Goal: Information Seeking & Learning: Check status

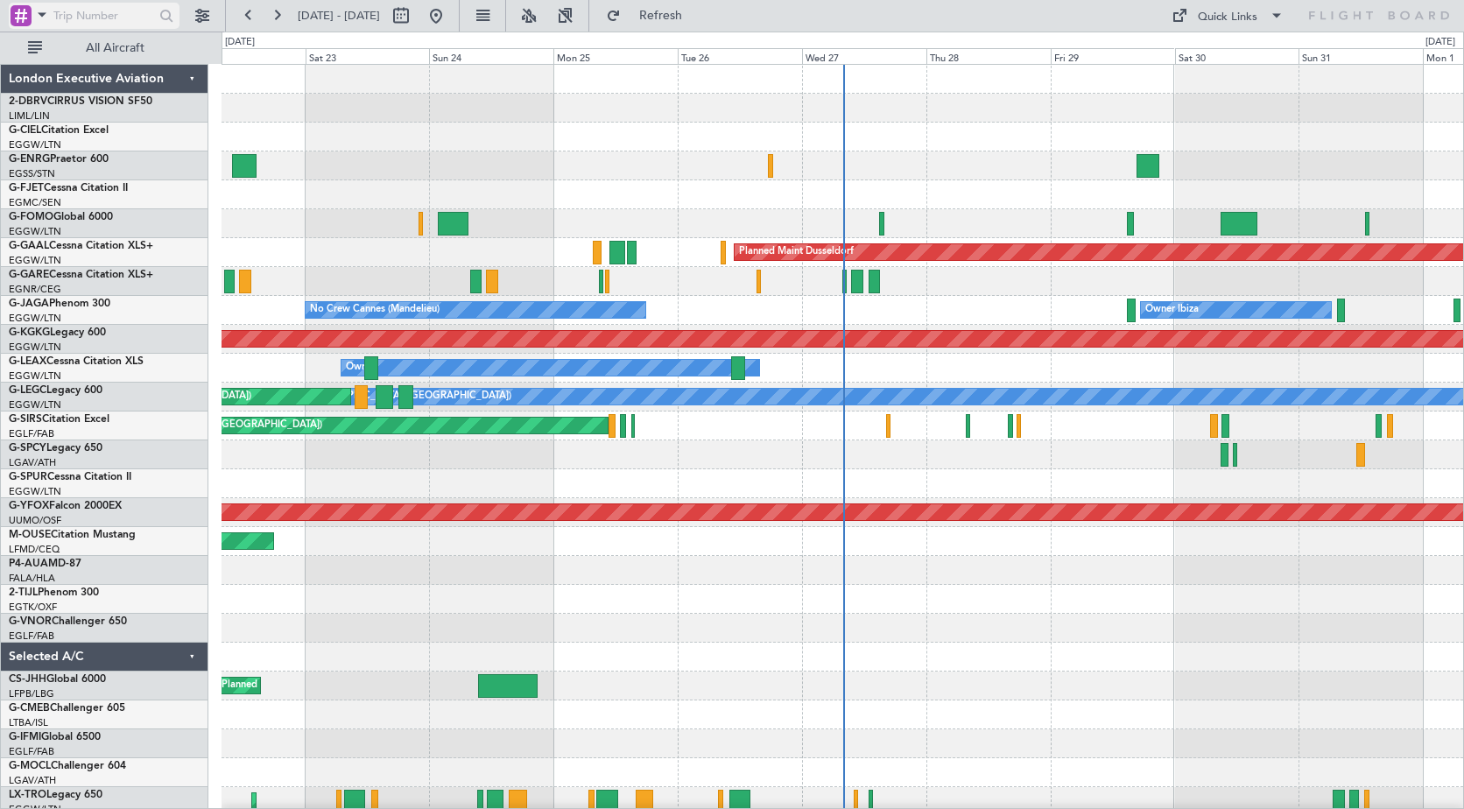
click at [44, 19] on span at bounding box center [42, 15] width 21 height 22
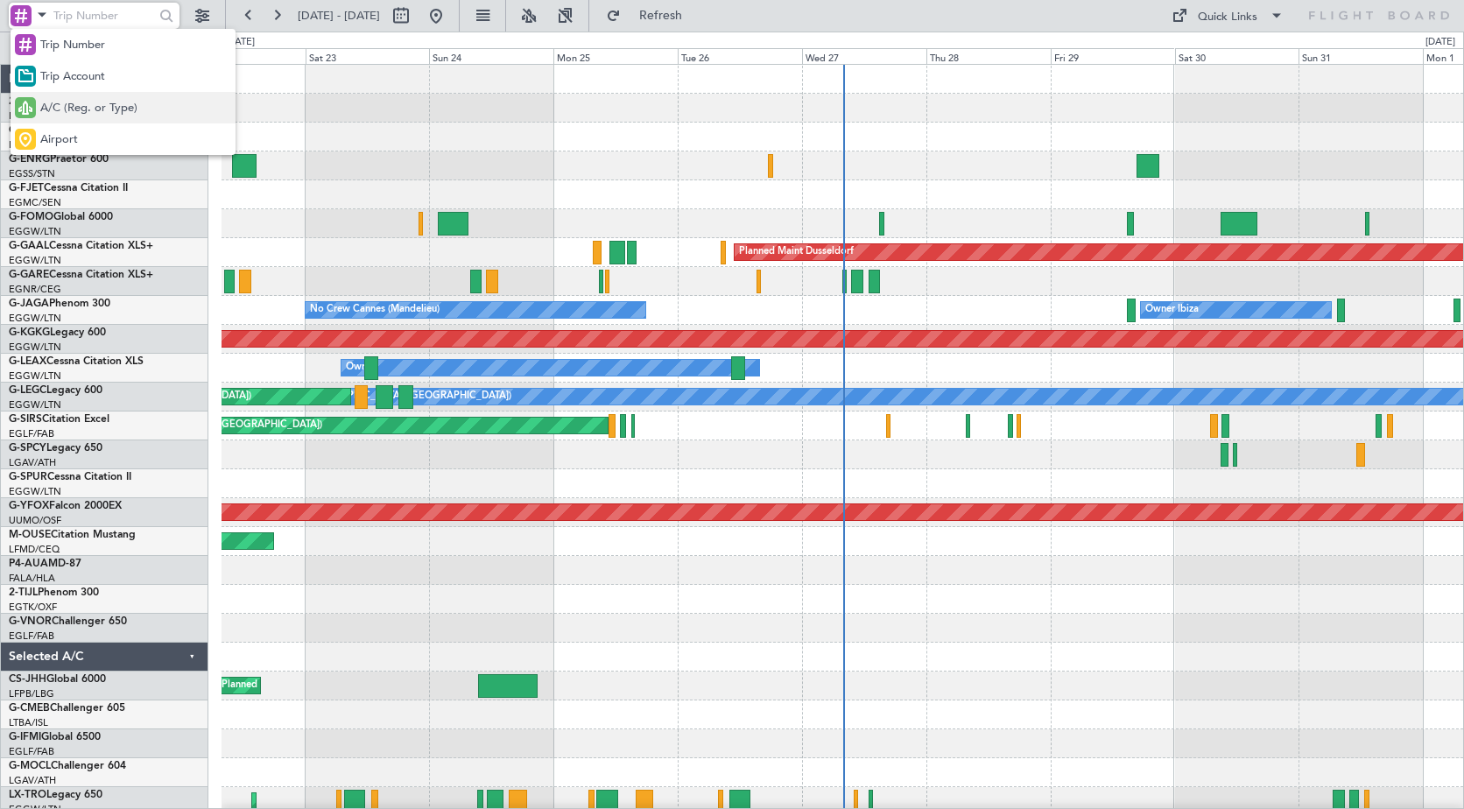
click at [62, 102] on span "A/C (Reg. or Type)" at bounding box center [88, 109] width 97 height 18
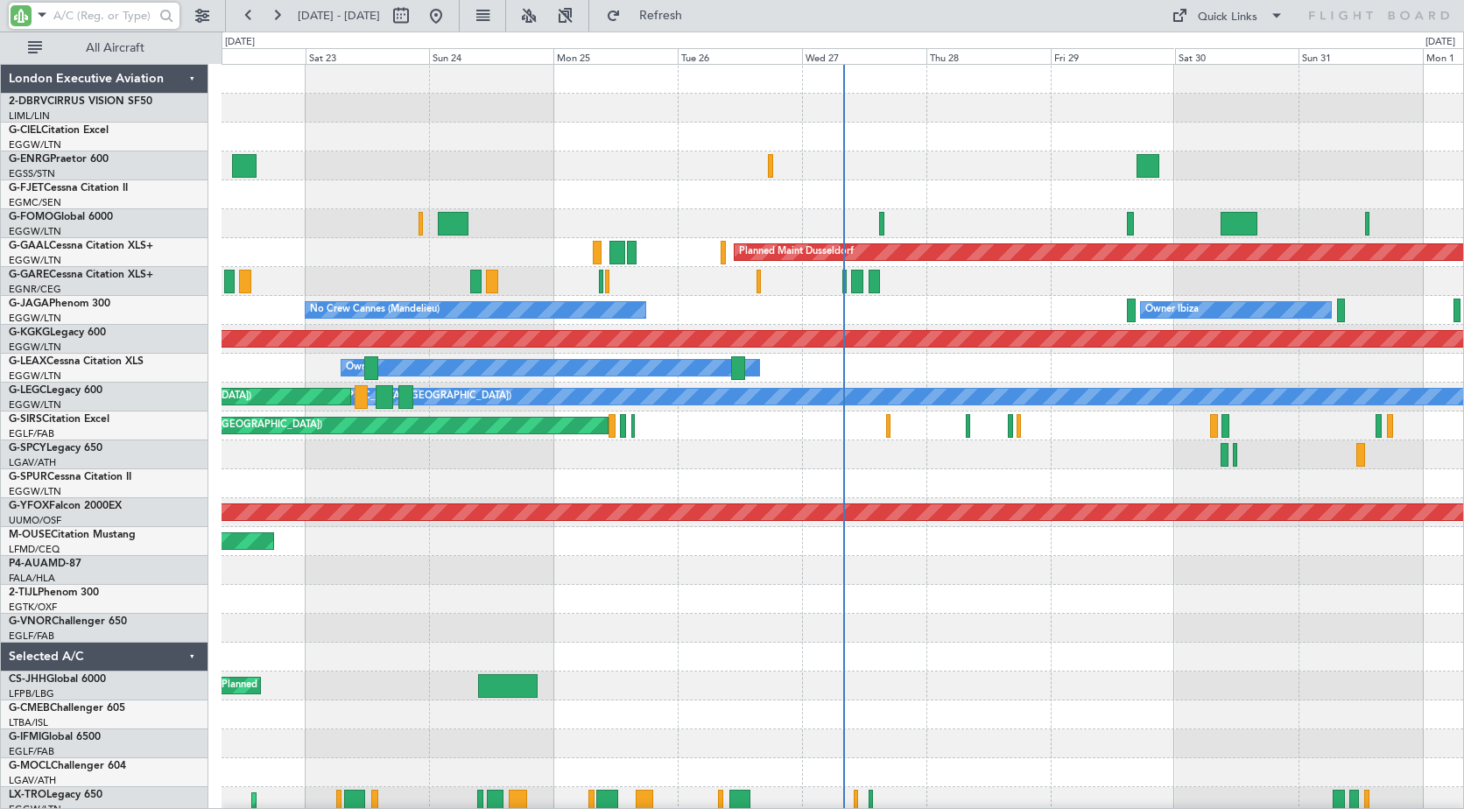
click at [98, 11] on input "text" at bounding box center [103, 16] width 101 height 26
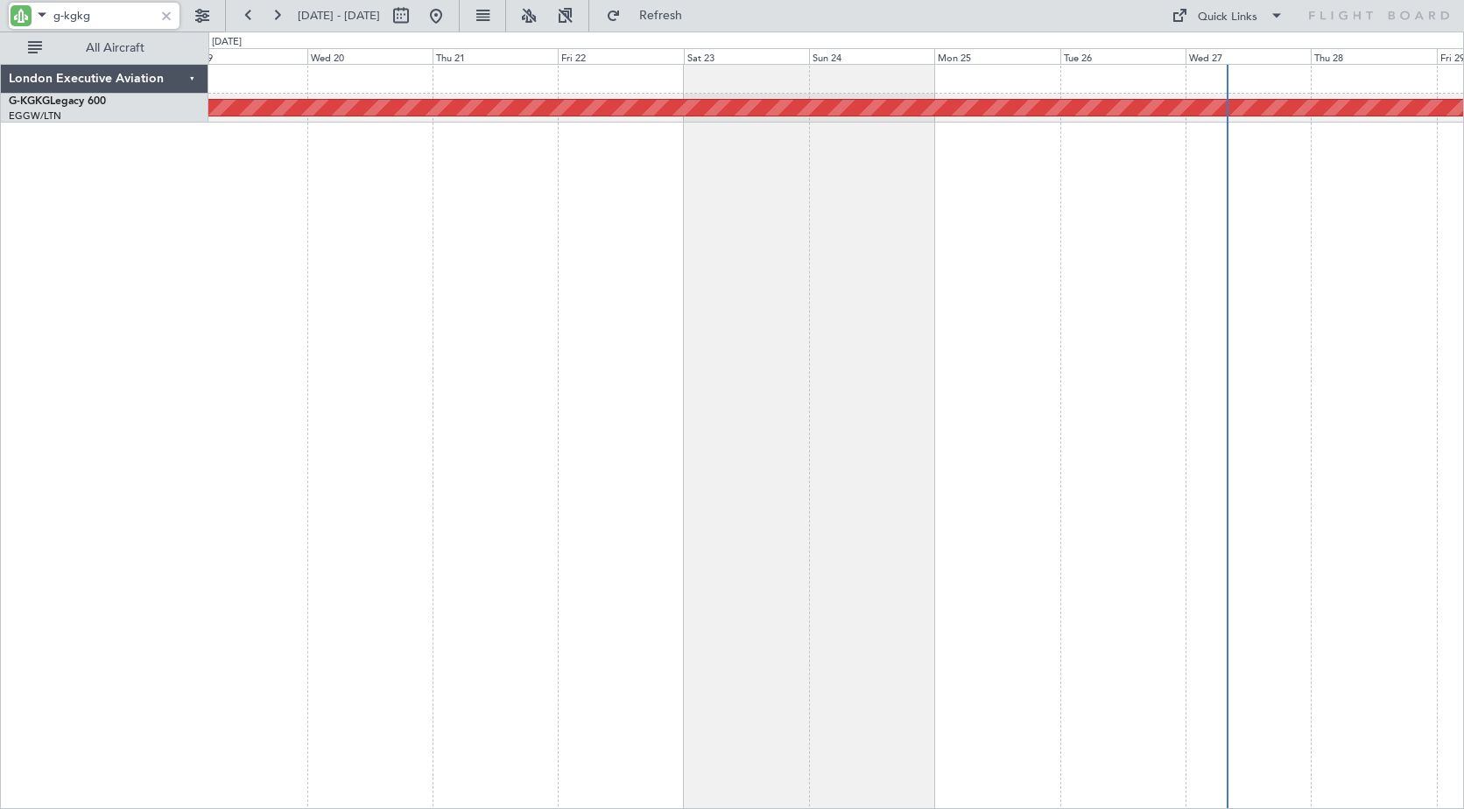
click at [787, 216] on div "AOG Maint [GEOGRAPHIC_DATA] (Ataturk)" at bounding box center [835, 436] width 1255 height 745
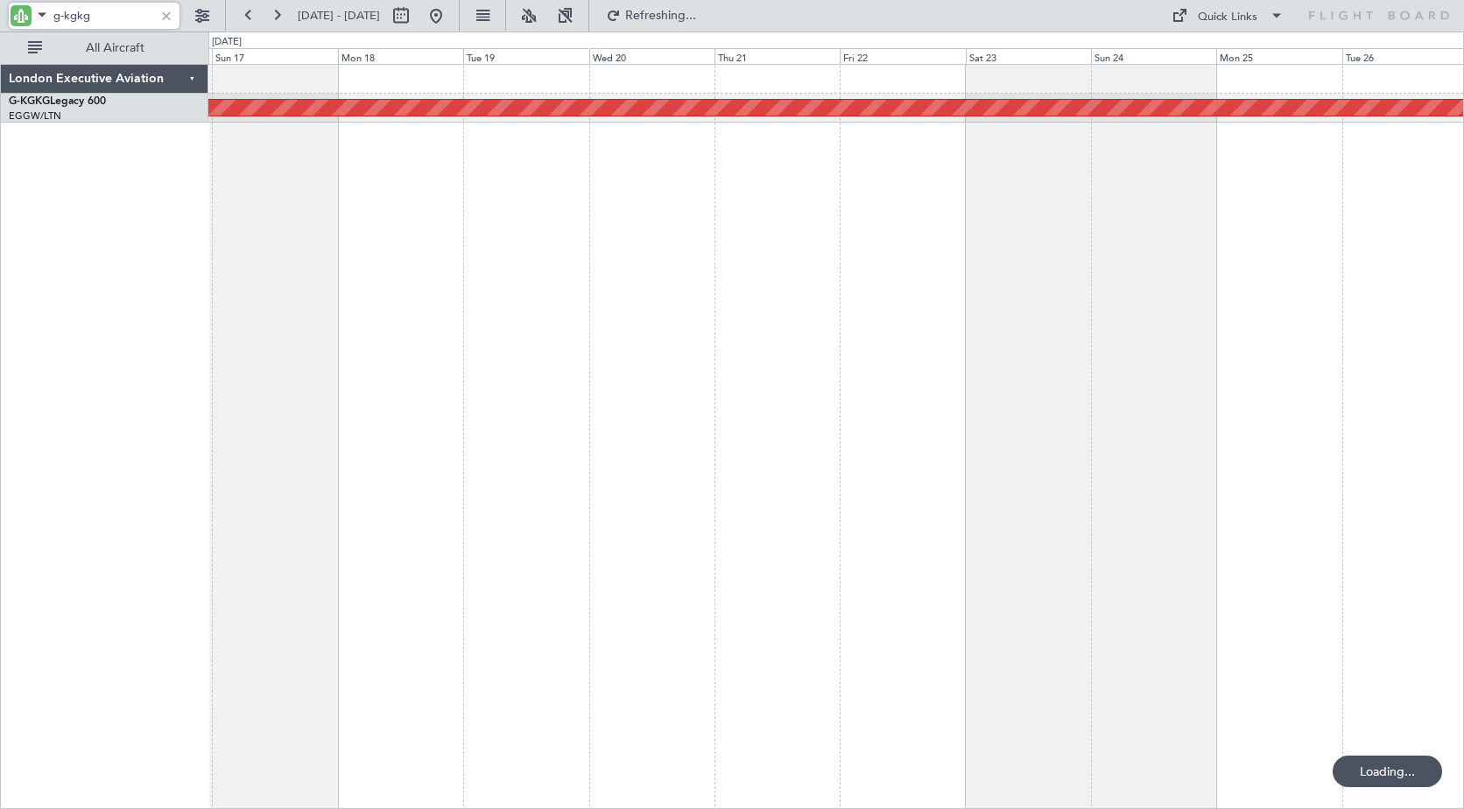
click at [858, 254] on div "AOG Maint [GEOGRAPHIC_DATA] (Ataturk)" at bounding box center [835, 436] width 1255 height 745
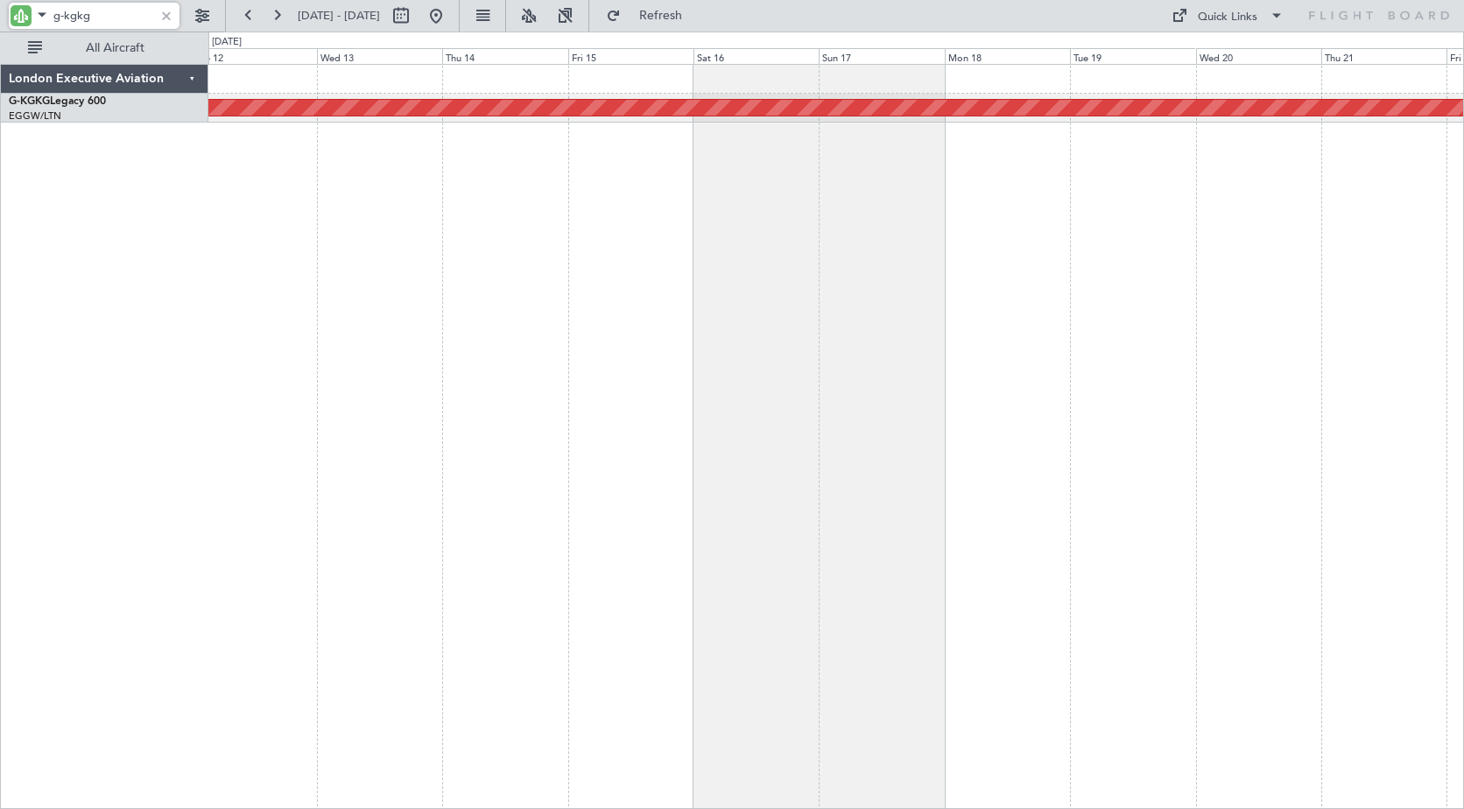
click at [860, 267] on div "AOG Maint [GEOGRAPHIC_DATA] (Ataturk)" at bounding box center [835, 436] width 1255 height 745
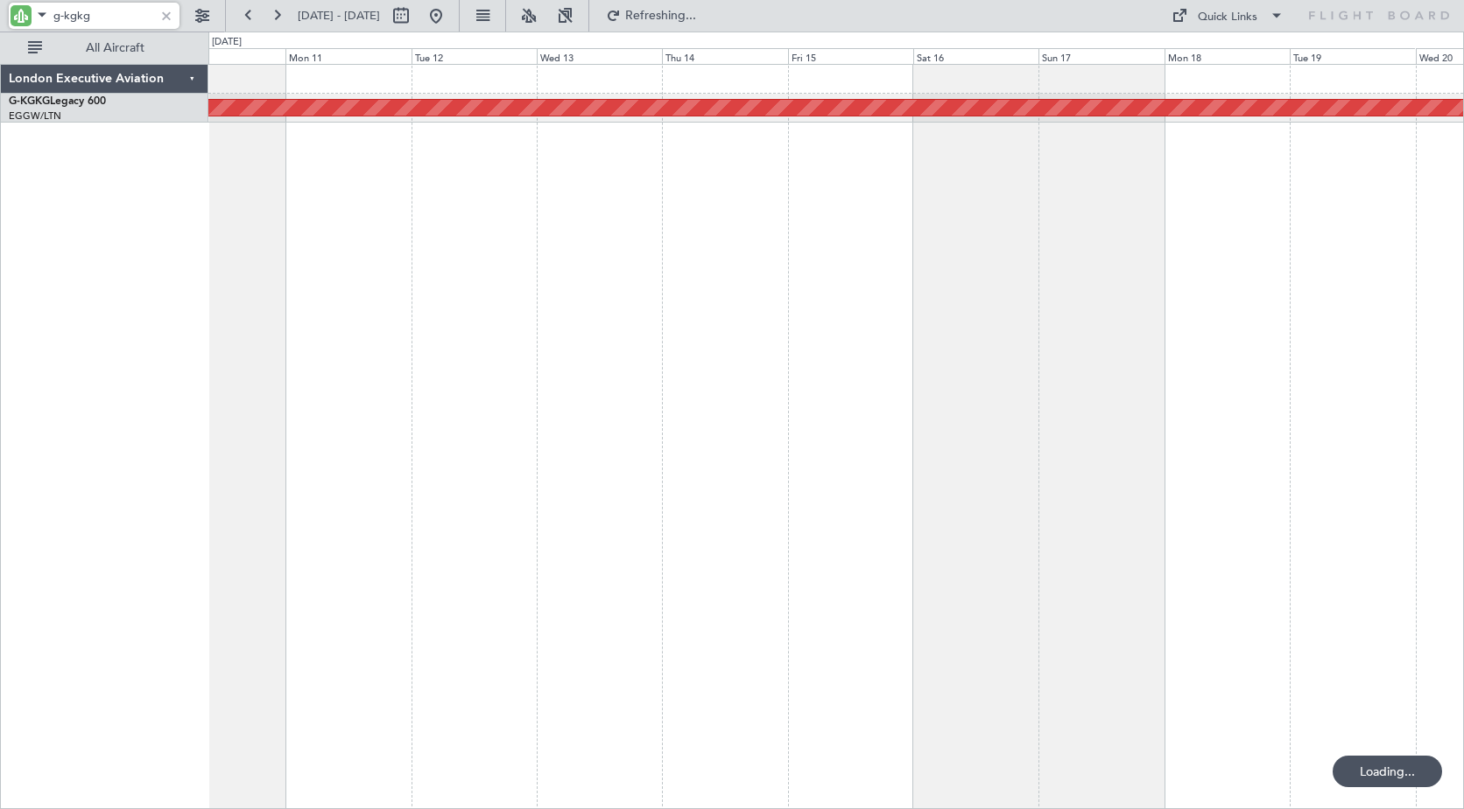
click at [738, 233] on div "AOG Maint [GEOGRAPHIC_DATA] (Ataturk)" at bounding box center [835, 436] width 1255 height 745
drag, startPoint x: 65, startPoint y: 12, endPoint x: 153, endPoint y: 27, distance: 89.7
click at [153, 27] on input "g-kgkg" at bounding box center [103, 16] width 101 height 26
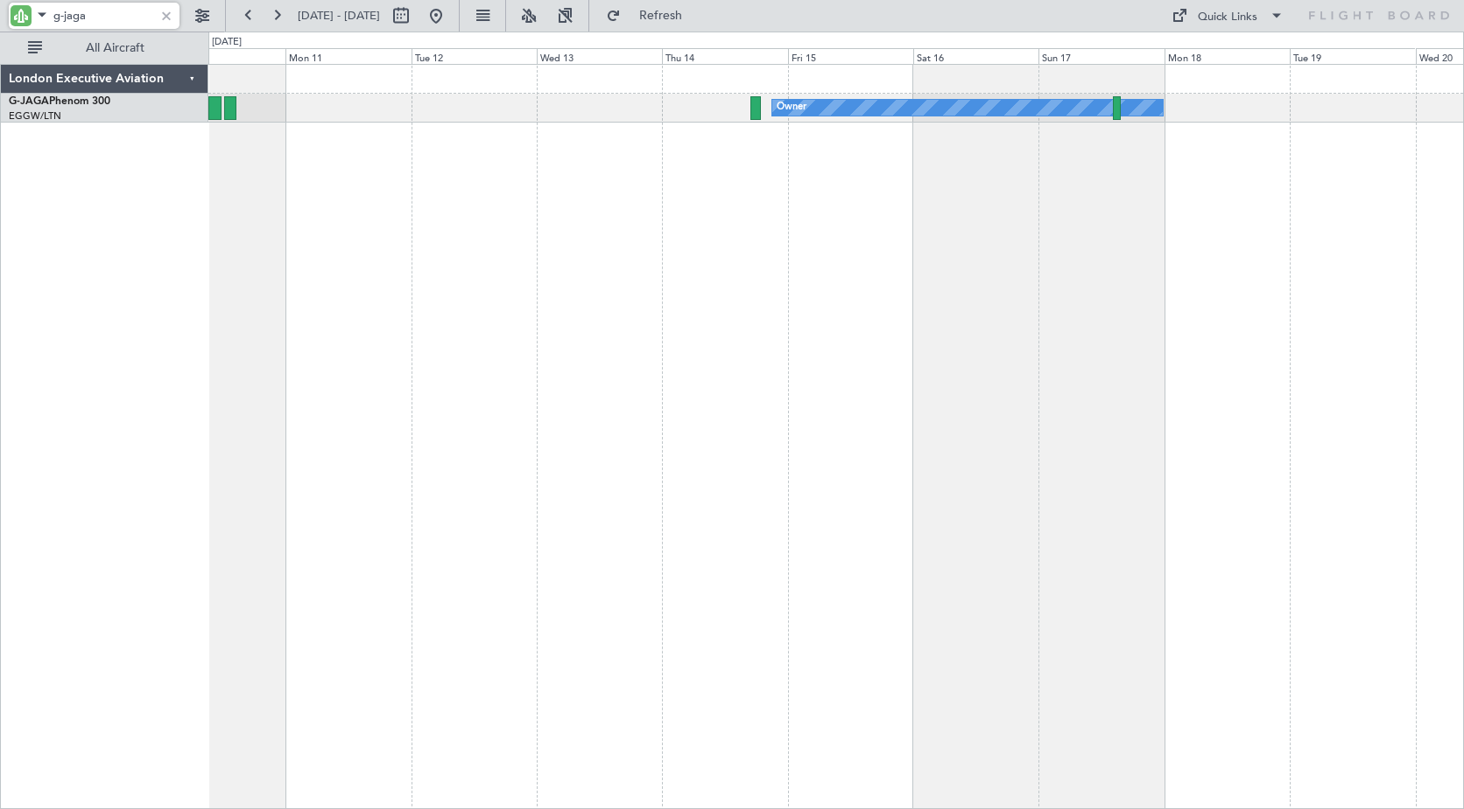
drag, startPoint x: 62, startPoint y: 15, endPoint x: 118, endPoint y: 15, distance: 56.0
click at [118, 15] on input "g-jaga" at bounding box center [103, 16] width 101 height 26
type input "g"
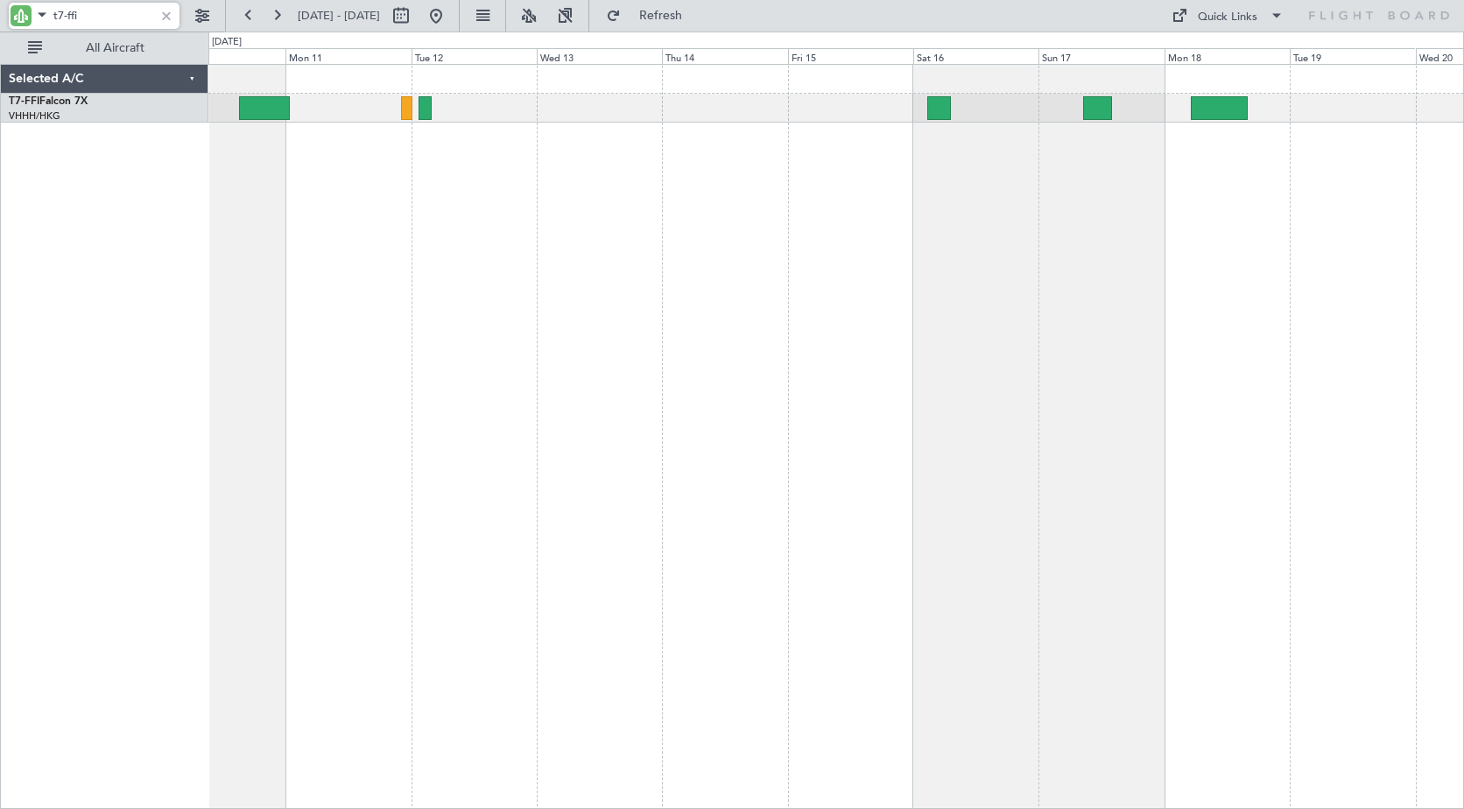
drag, startPoint x: 97, startPoint y: 18, endPoint x: -5, endPoint y: 10, distance: 102.8
click at [0, 10] on html "t7-ffi [DATE] - [DATE] Refresh Quick Links All Aircraft Planned Maint Geneva ([…" at bounding box center [732, 404] width 1464 height 809
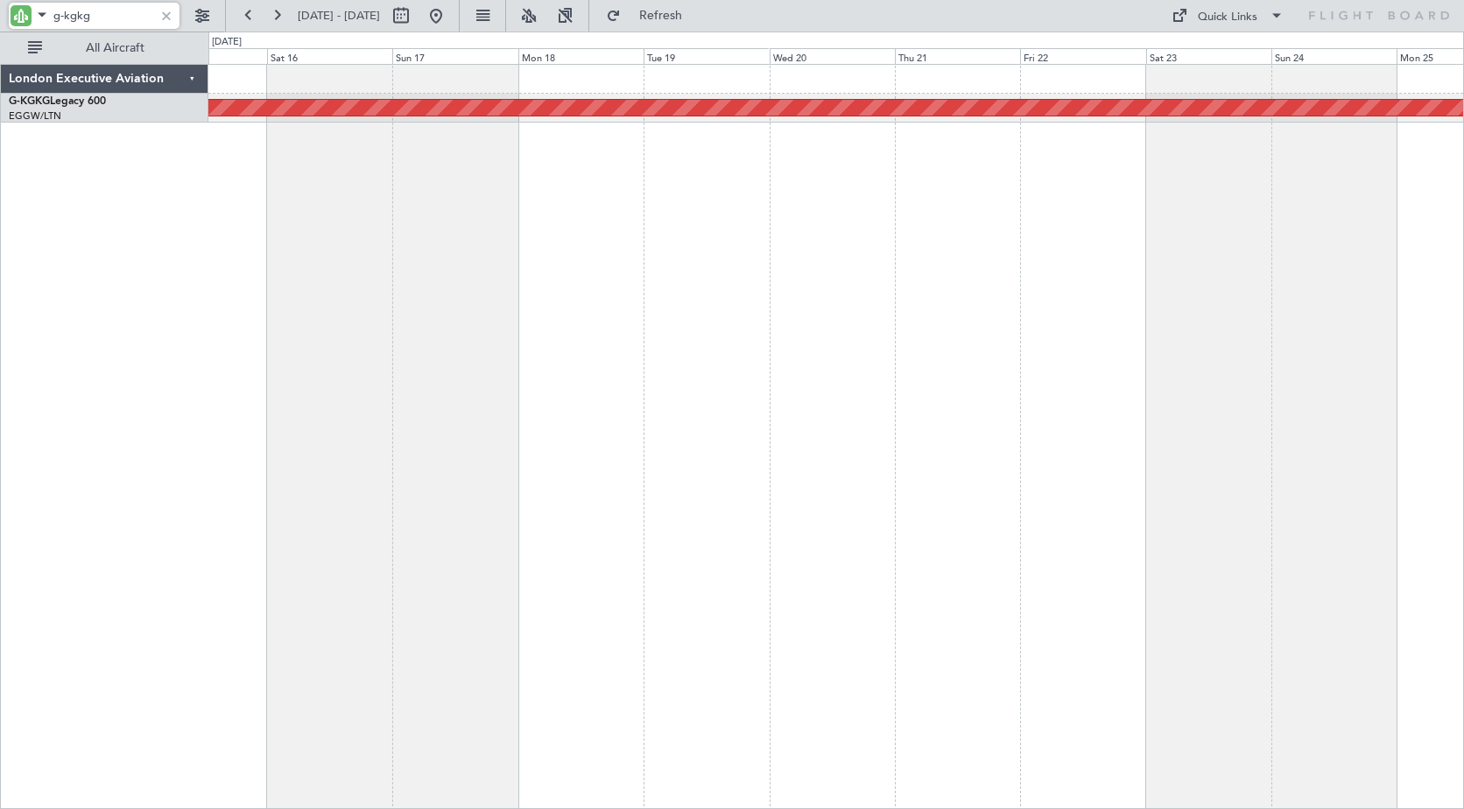
click at [196, 267] on div "AOG Maint [GEOGRAPHIC_DATA] (Ataturk) London Executive Aviation G-KGKG Legacy 6…" at bounding box center [732, 420] width 1464 height 777
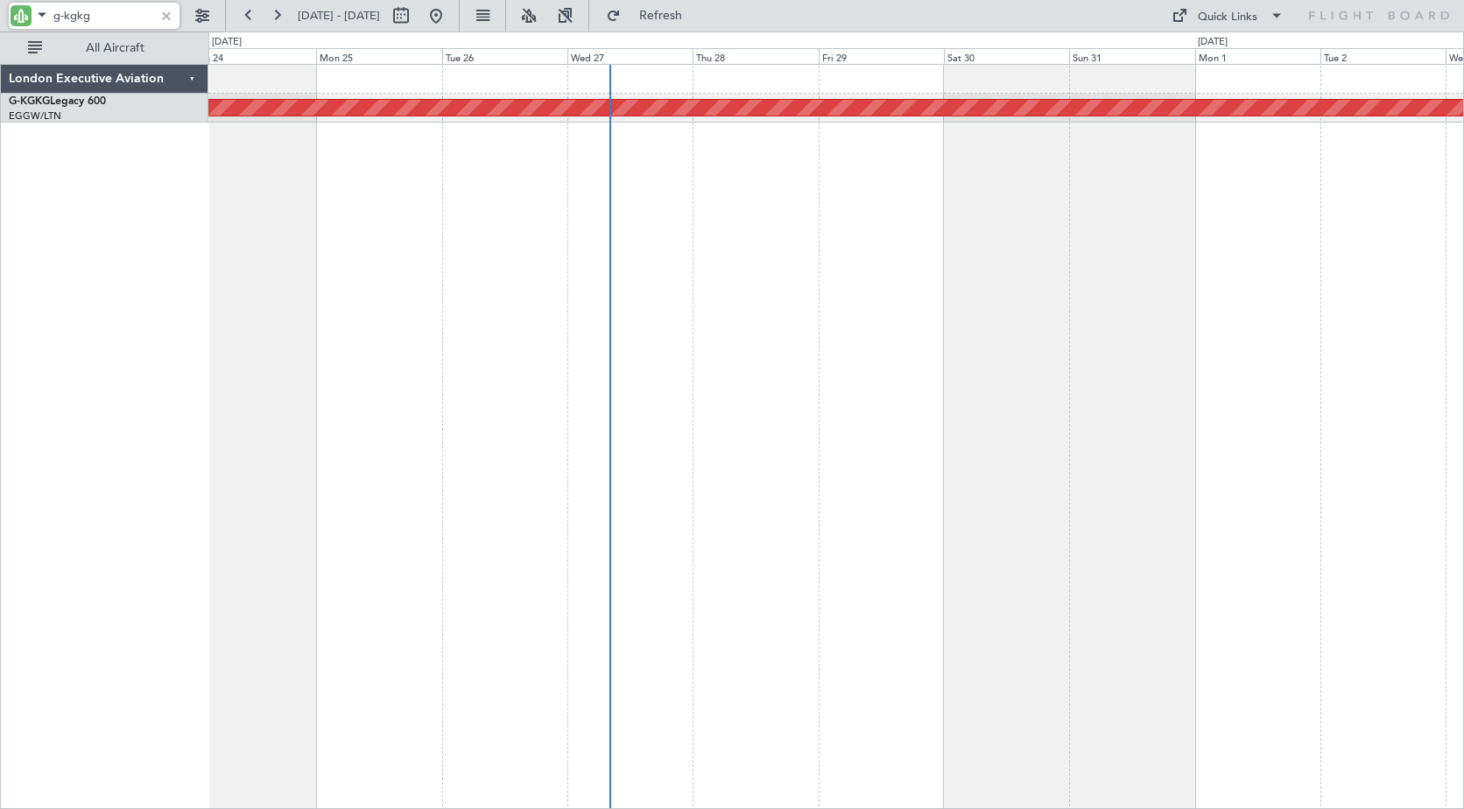
click at [226, 261] on div "AOG Maint [GEOGRAPHIC_DATA] (Ataturk)" at bounding box center [835, 436] width 1255 height 745
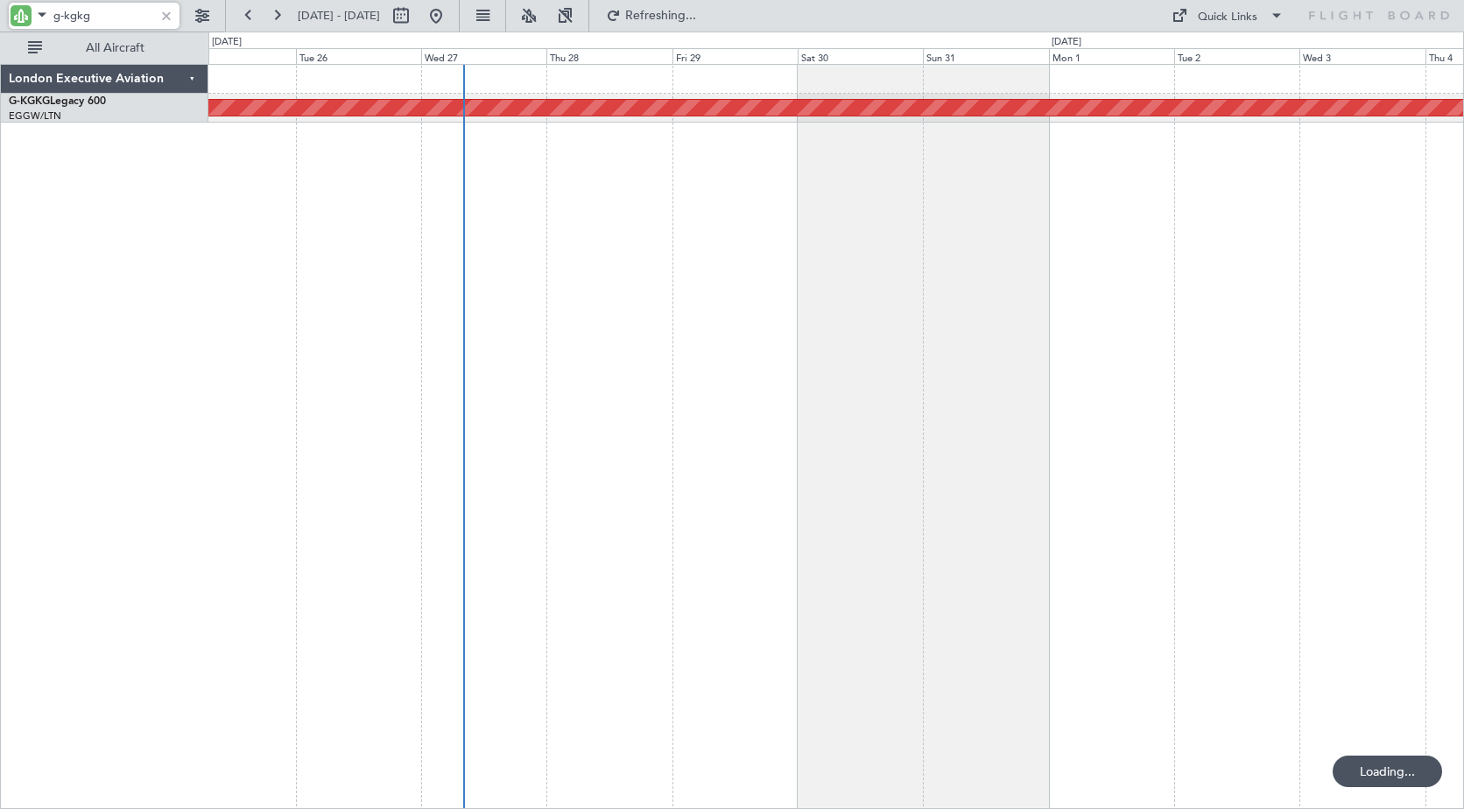
click at [933, 282] on div "AOG Maint [GEOGRAPHIC_DATA] (Ataturk)" at bounding box center [835, 436] width 1255 height 745
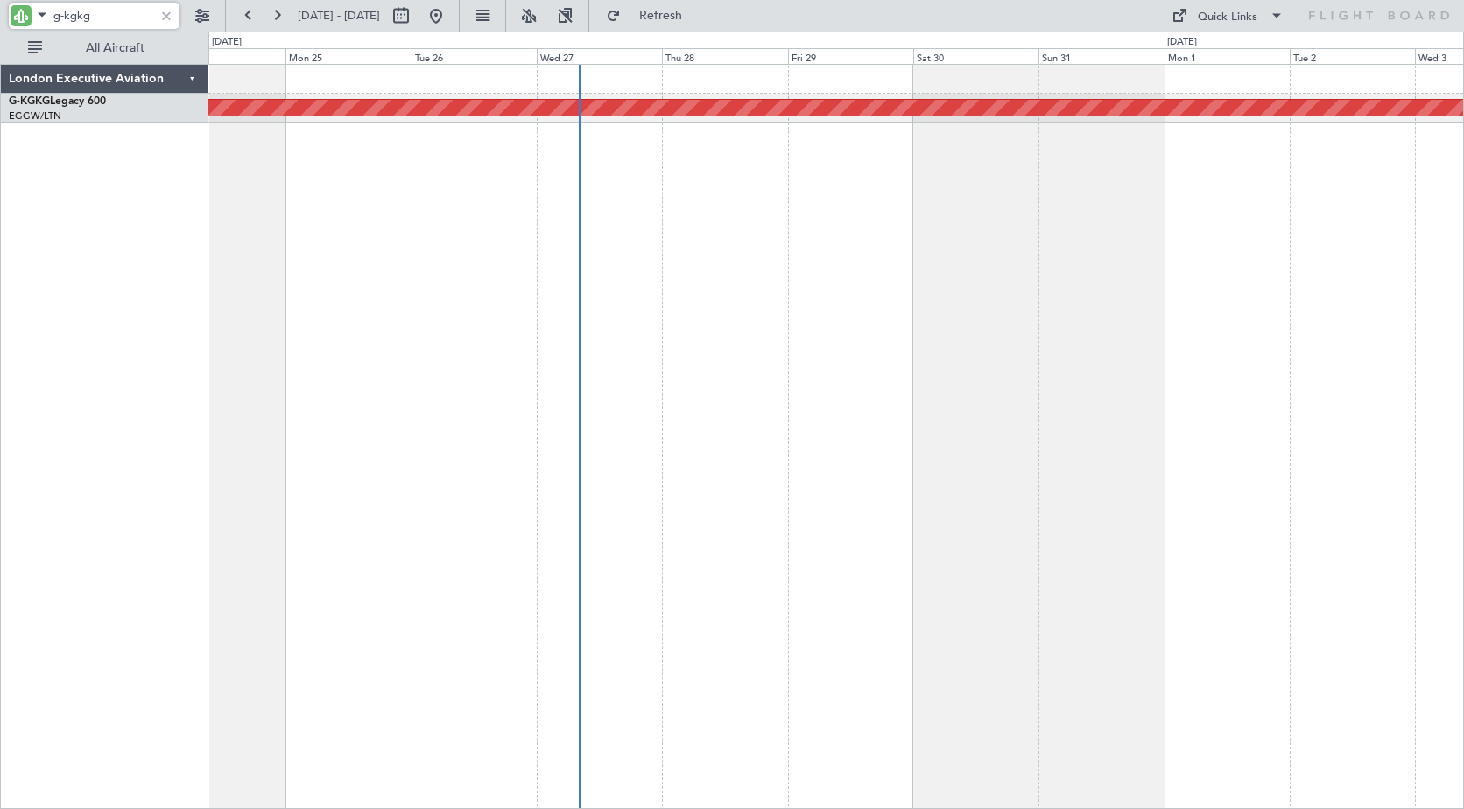
drag, startPoint x: 67, startPoint y: 13, endPoint x: 137, endPoint y: 9, distance: 70.2
click at [137, 9] on input "g-kgkg" at bounding box center [103, 16] width 101 height 26
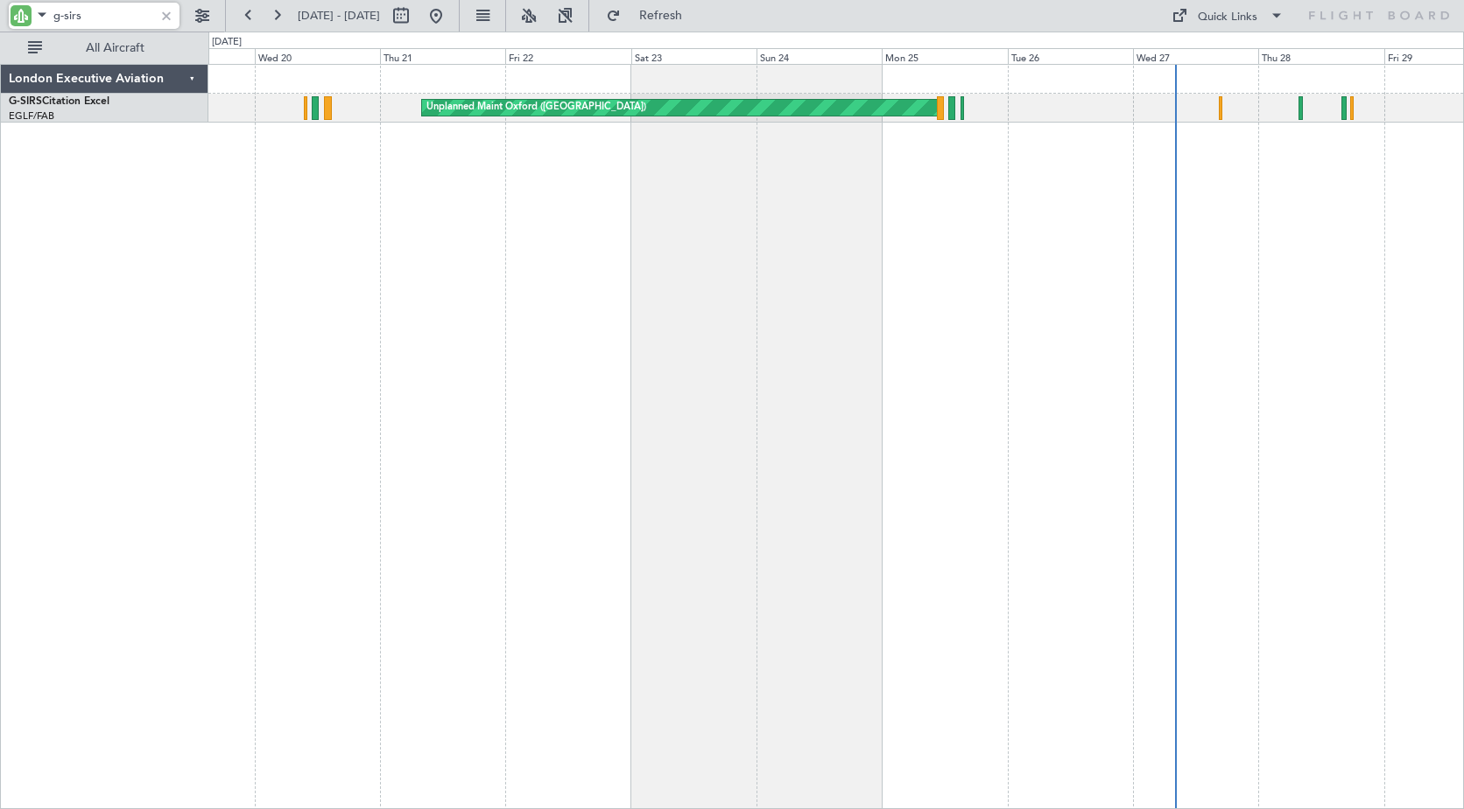
click at [1018, 183] on div "Unplanned Maint Oxford ([GEOGRAPHIC_DATA])" at bounding box center [835, 436] width 1255 height 745
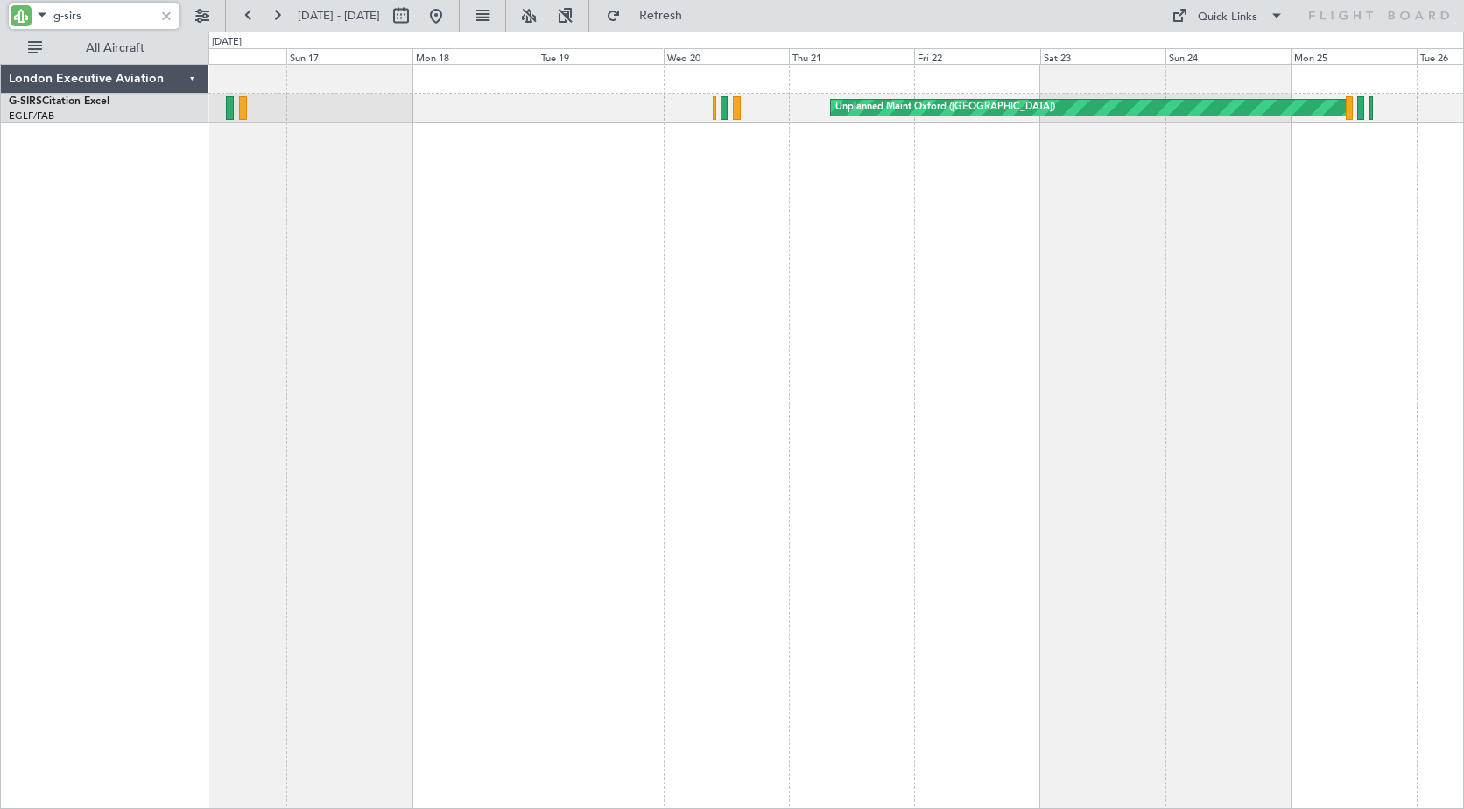
click at [833, 174] on div "Unplanned Maint Oxford ([GEOGRAPHIC_DATA])" at bounding box center [835, 436] width 1255 height 745
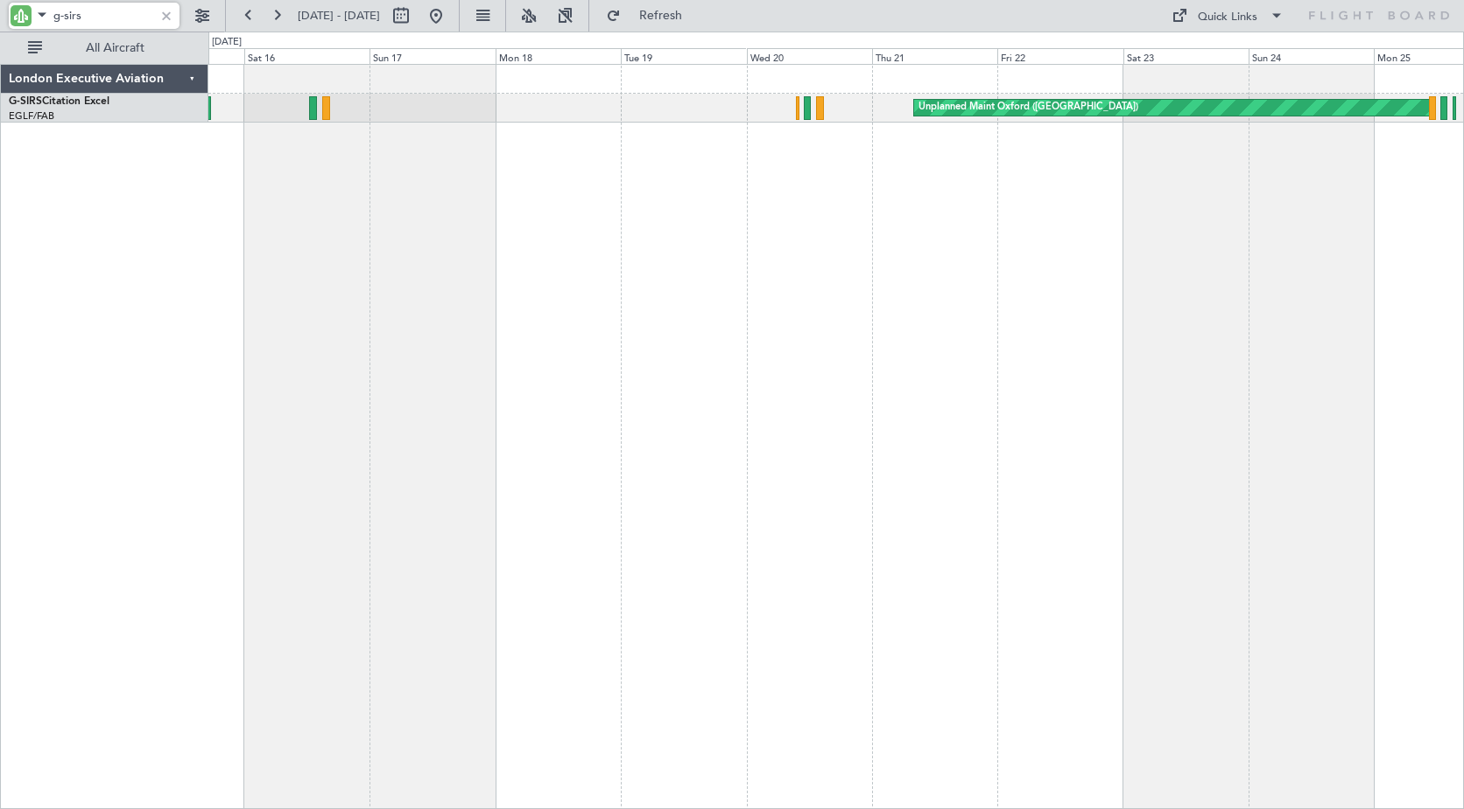
click at [592, 166] on div "Unplanned Maint Oxford ([GEOGRAPHIC_DATA]) Planned Maint [GEOGRAPHIC_DATA] ([GE…" at bounding box center [835, 436] width 1255 height 745
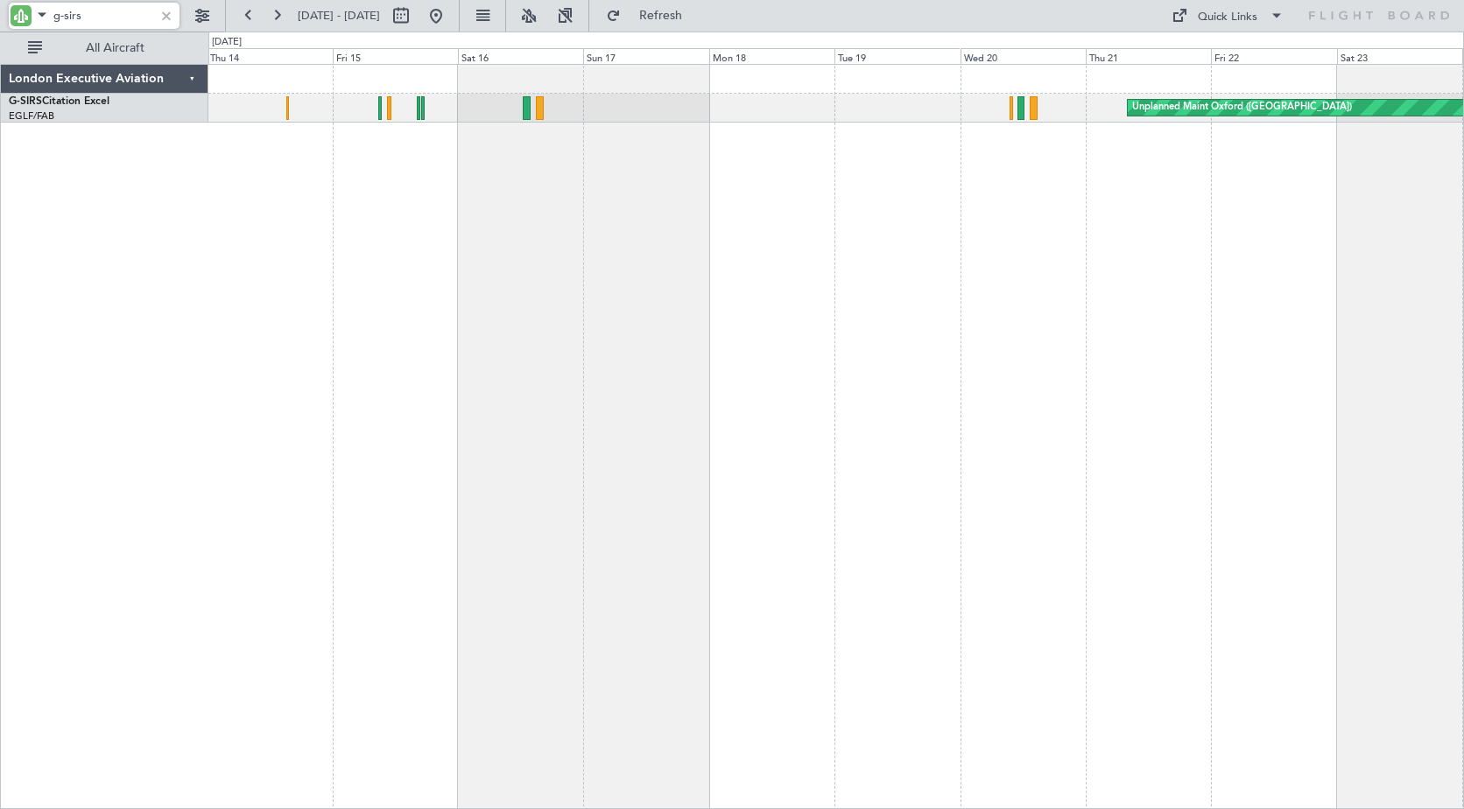
click at [495, 213] on div "Unplanned Maint Oxford ([GEOGRAPHIC_DATA]) Planned Maint [GEOGRAPHIC_DATA] ([GE…" at bounding box center [835, 436] width 1255 height 745
drag, startPoint x: 73, startPoint y: 13, endPoint x: 125, endPoint y: 13, distance: 52.5
click at [125, 13] on input "g-sirs" at bounding box center [103, 16] width 101 height 26
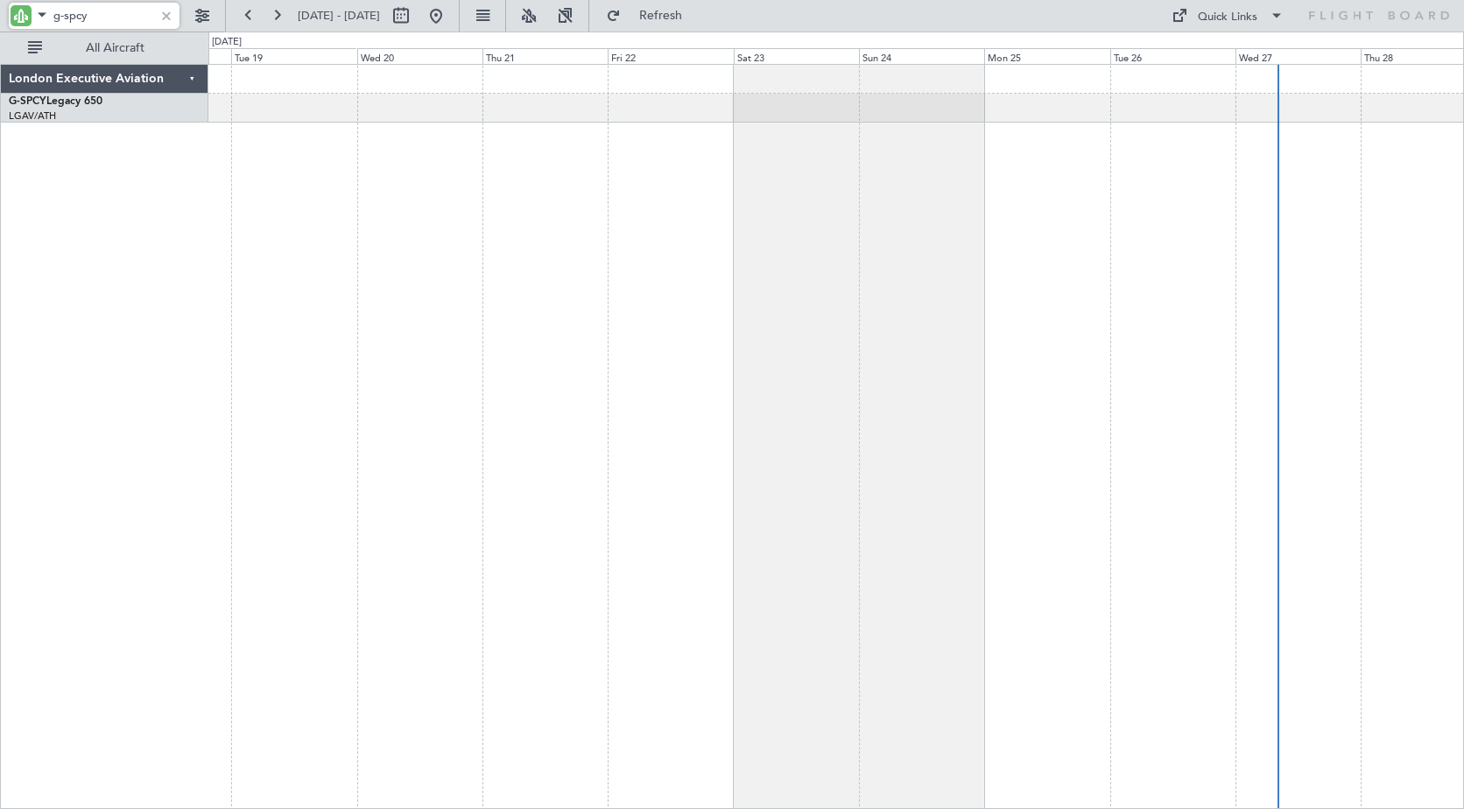
click at [523, 203] on div at bounding box center [835, 436] width 1255 height 745
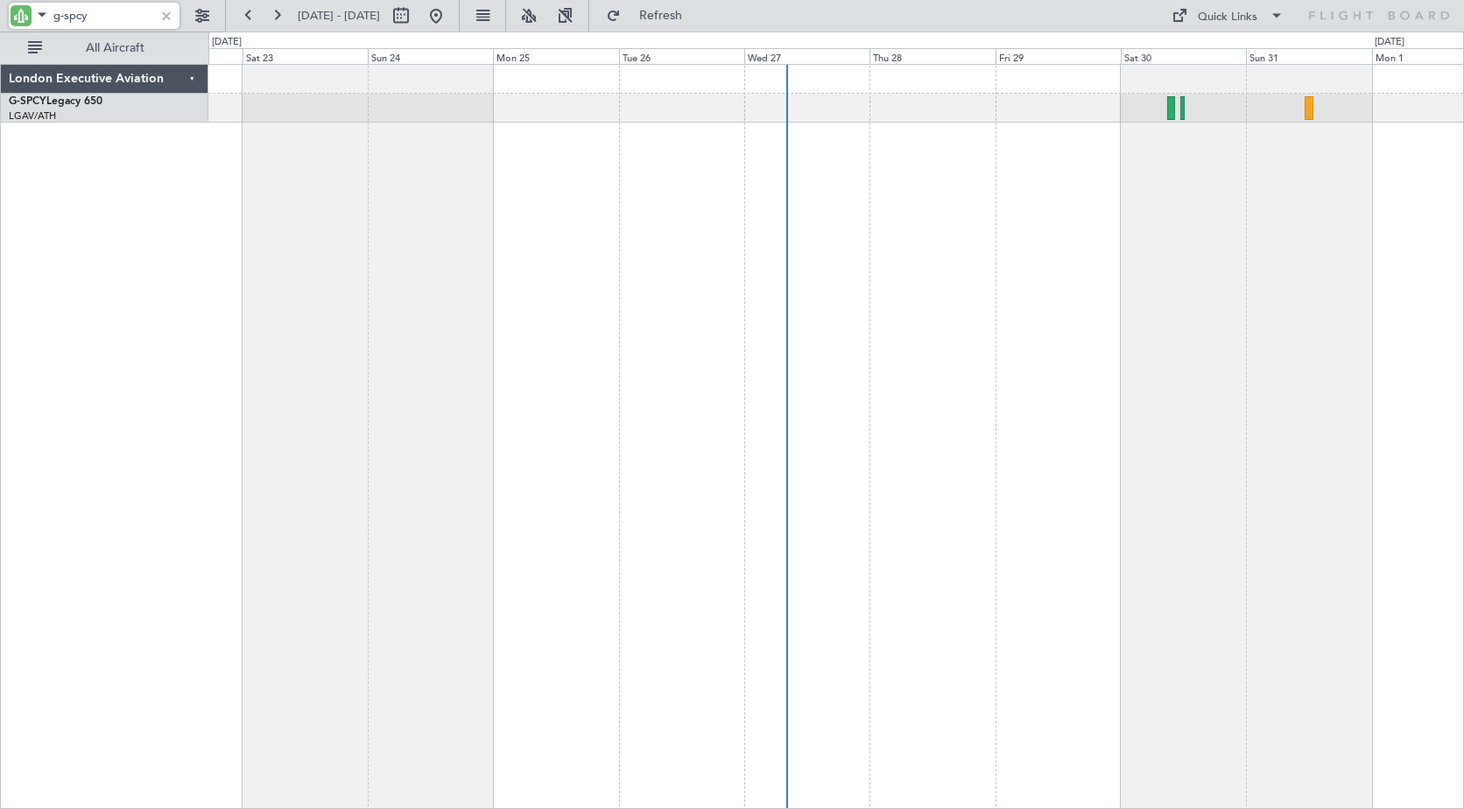
click at [560, 197] on div at bounding box center [835, 436] width 1255 height 745
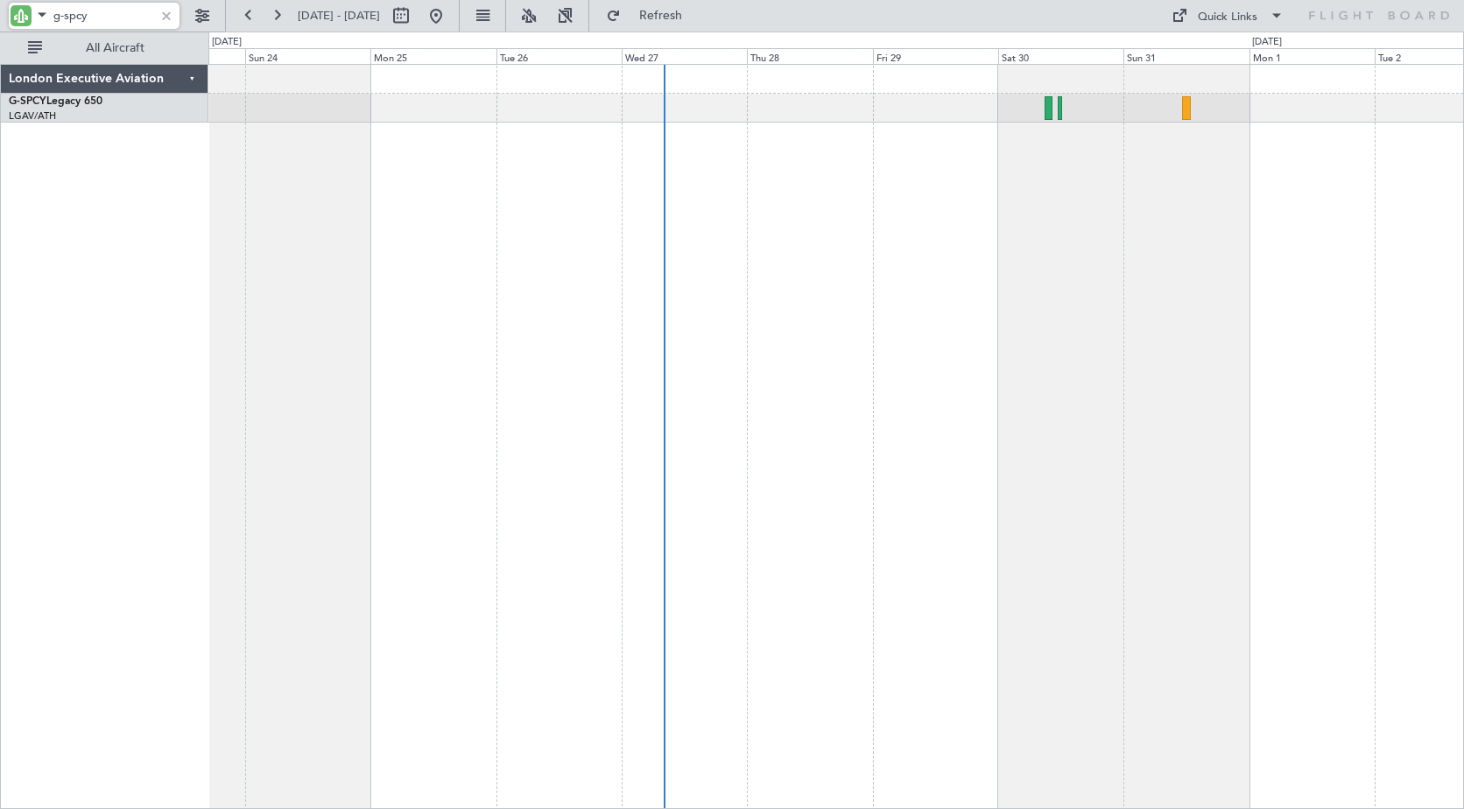
click at [818, 186] on div at bounding box center [835, 436] width 1255 height 745
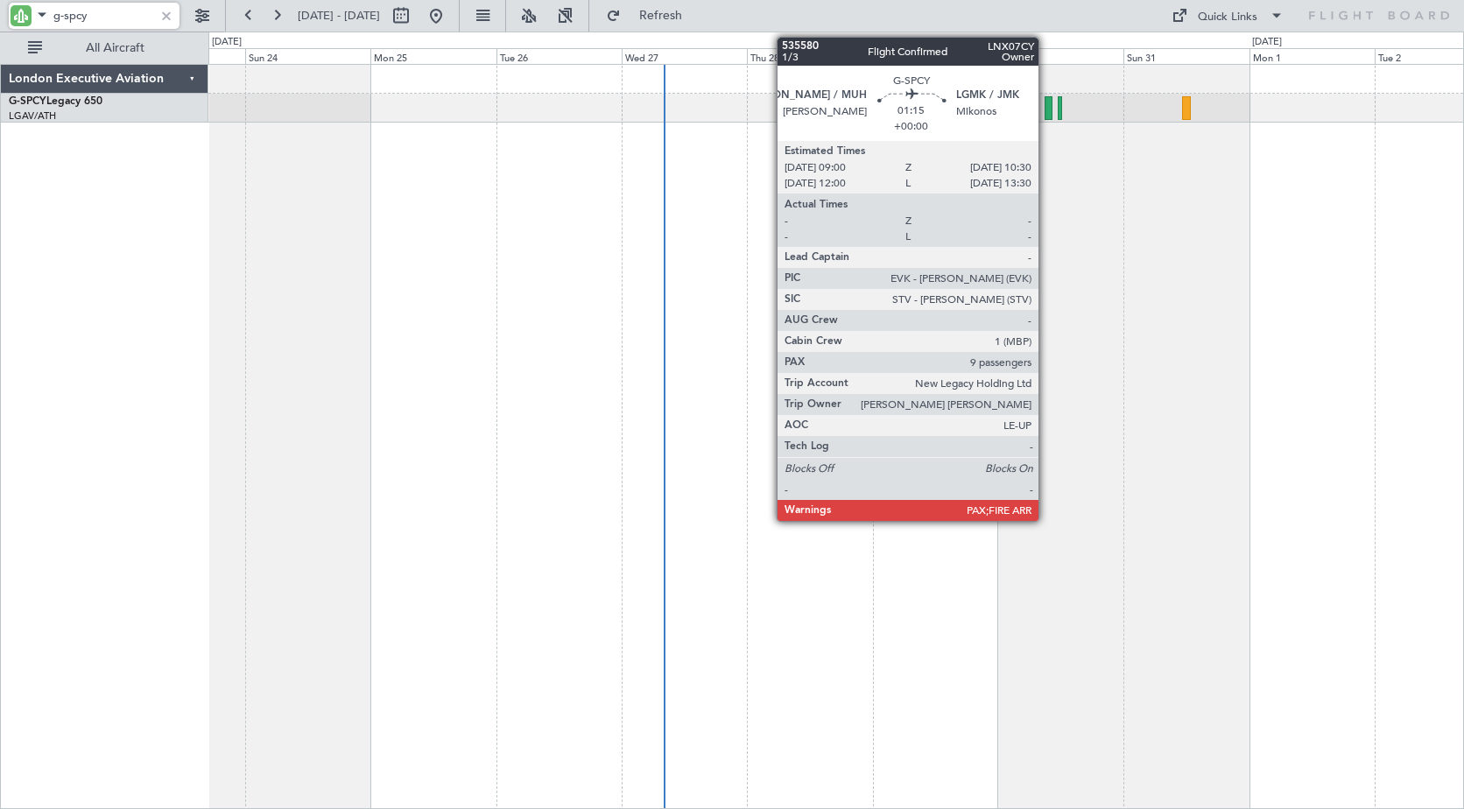
click at [1046, 105] on div at bounding box center [1048, 108] width 8 height 24
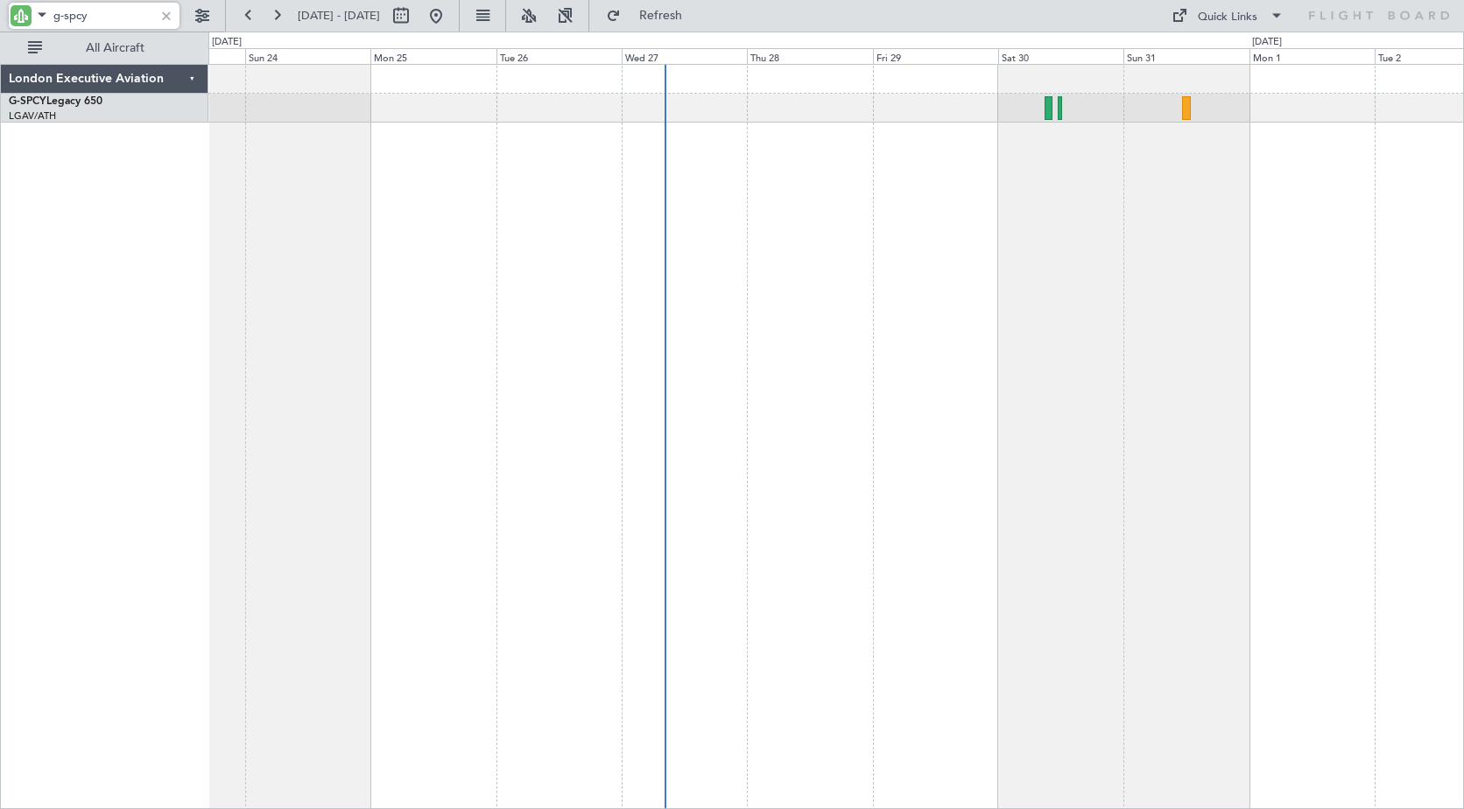
drag, startPoint x: 62, startPoint y: 18, endPoint x: 121, endPoint y: 13, distance: 58.9
click at [121, 13] on input "g-spcy" at bounding box center [103, 16] width 101 height 26
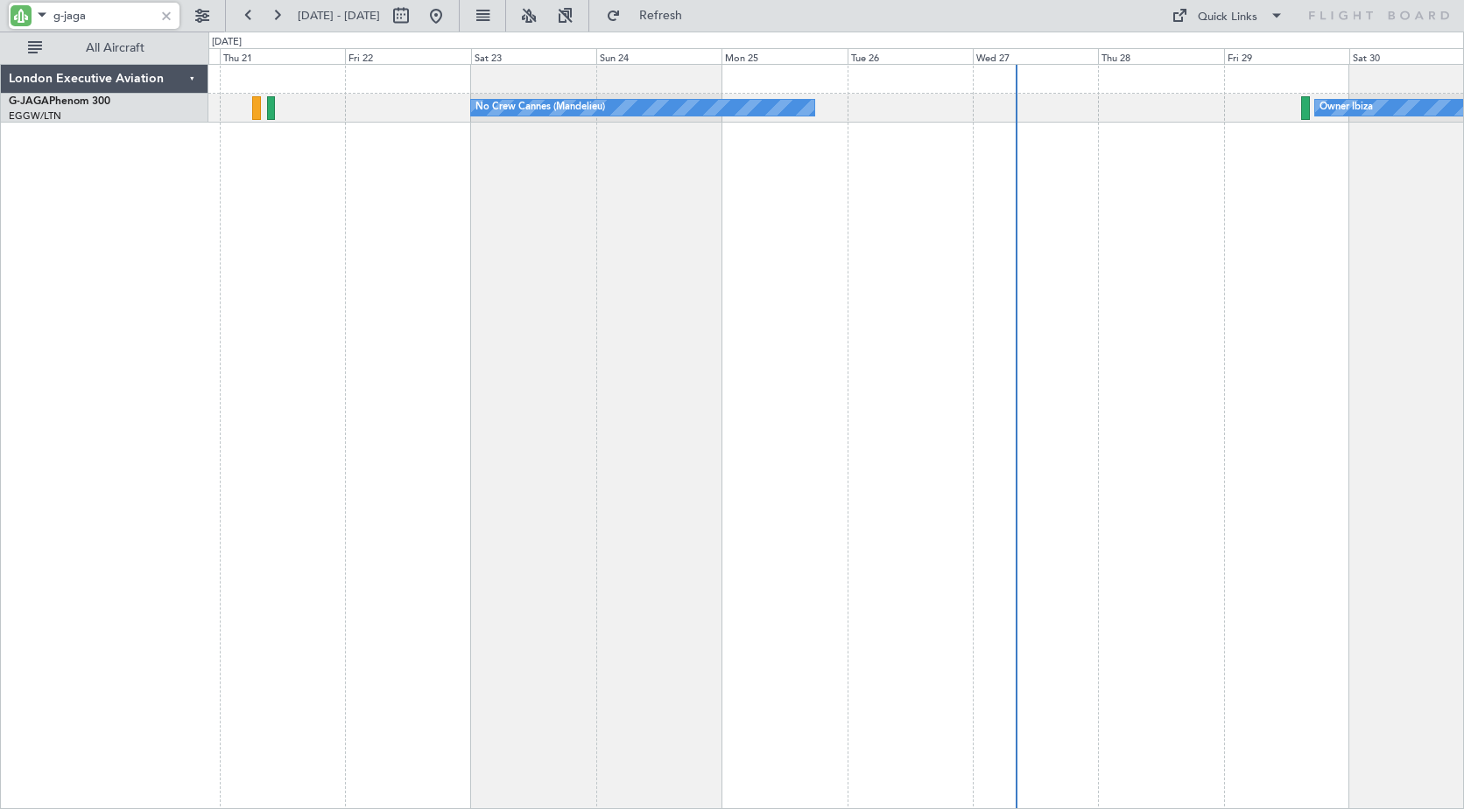
click at [645, 191] on div "Owner Ibiza No Crew Cannes ([GEOGRAPHIC_DATA])" at bounding box center [835, 436] width 1255 height 745
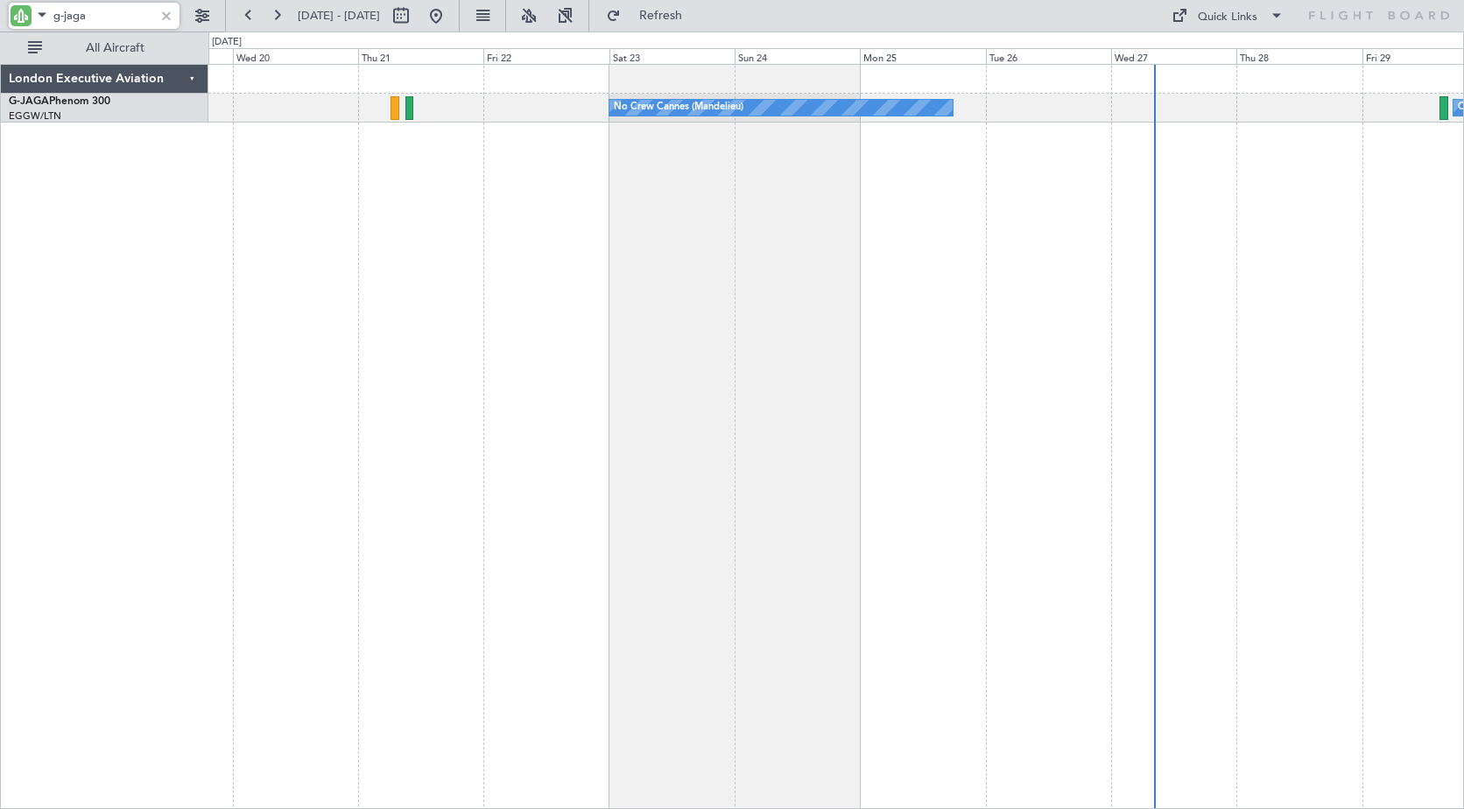
click at [571, 205] on div "Owner Ibiza No Crew Cannes ([GEOGRAPHIC_DATA]) Owner" at bounding box center [835, 436] width 1255 height 745
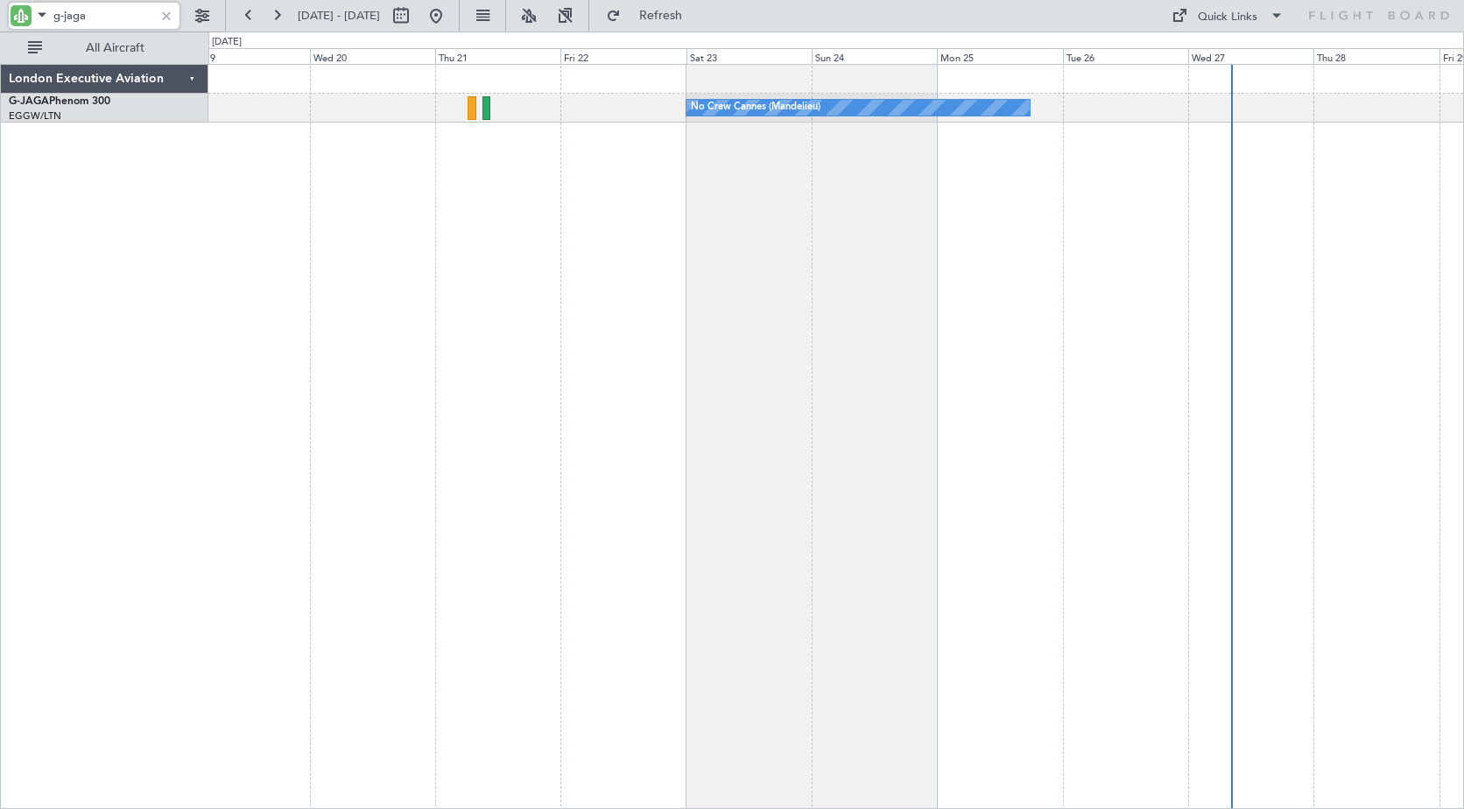
click at [651, 226] on div "No Crew Cannes (Mandelieu) Owner Ibiza Owner" at bounding box center [835, 436] width 1255 height 745
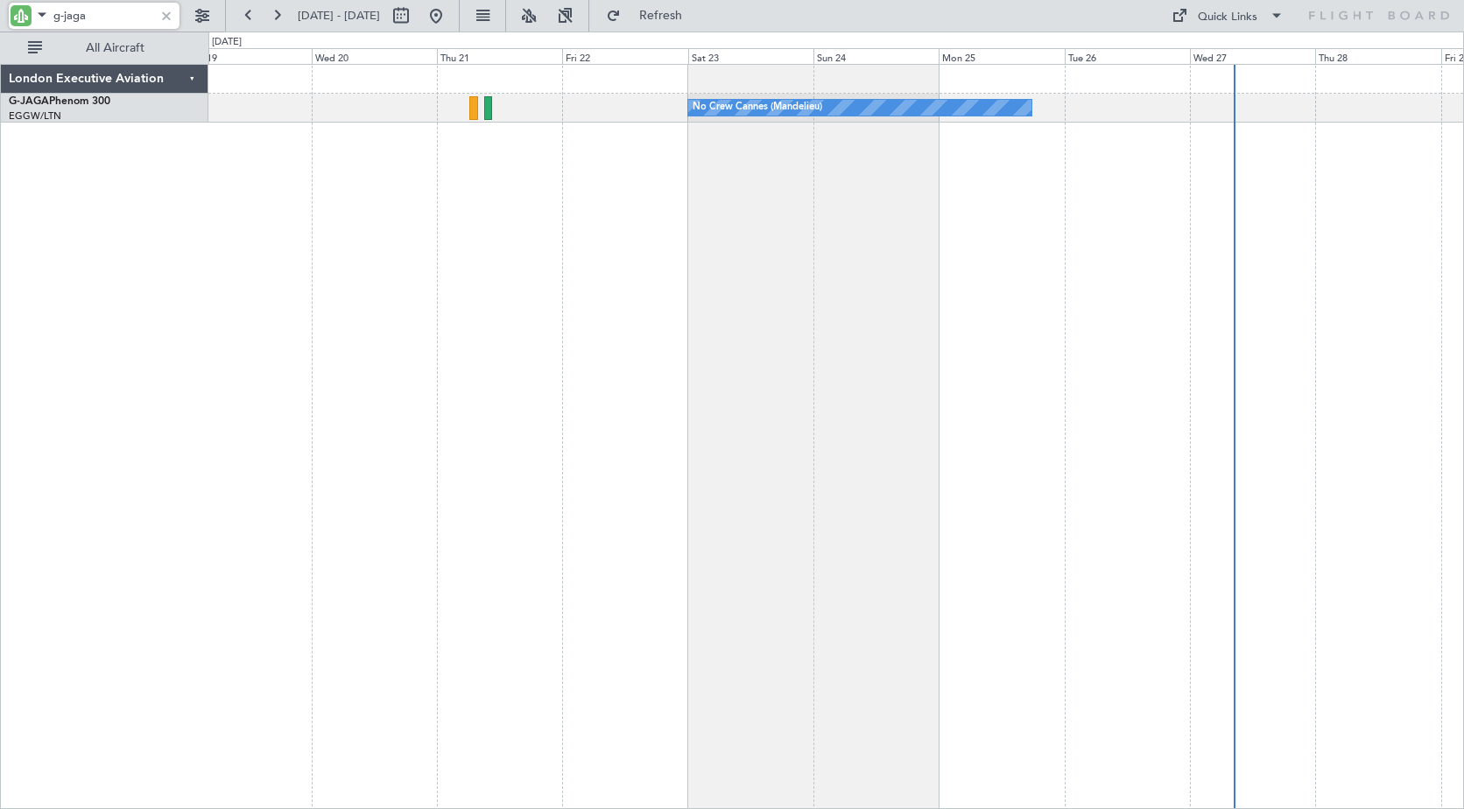
drag, startPoint x: 64, startPoint y: 16, endPoint x: 134, endPoint y: 16, distance: 70.0
click at [134, 16] on input "g-jaga" at bounding box center [103, 16] width 101 height 26
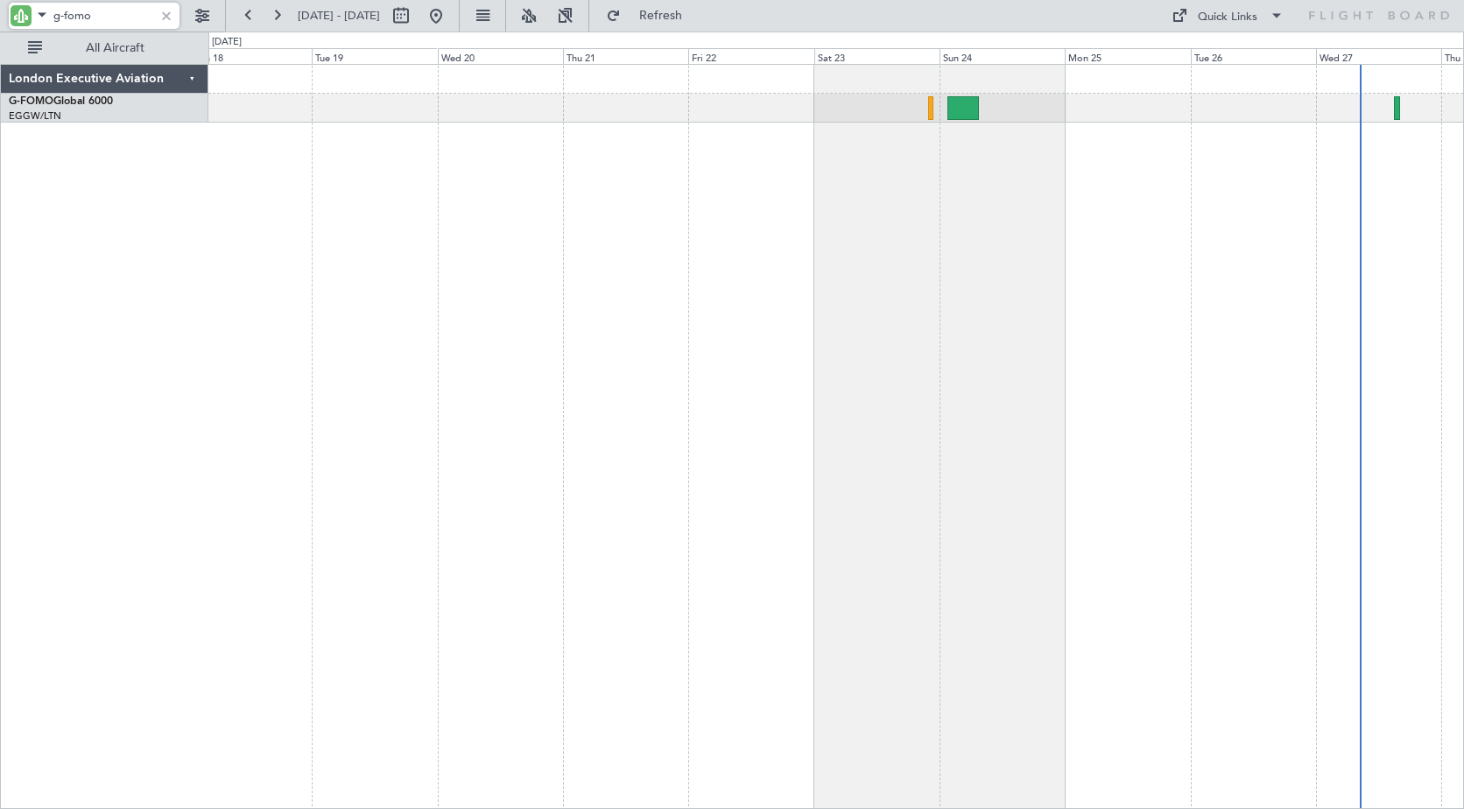
click at [698, 215] on div "Planned Maint Windsor Locks ([PERSON_NAME] Intl)" at bounding box center [835, 436] width 1255 height 745
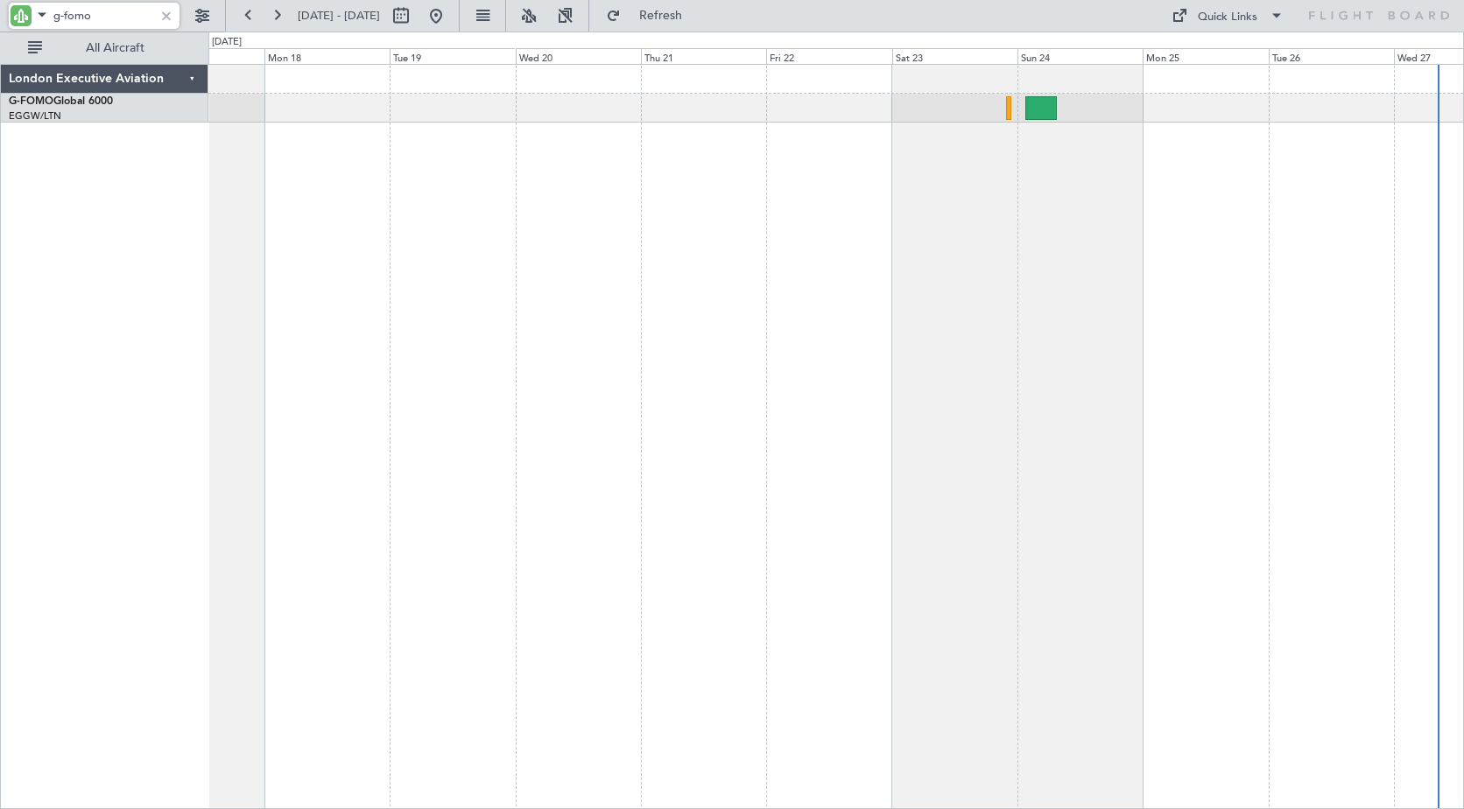
click at [557, 178] on div "Planned Maint Windsor Locks ([PERSON_NAME] Intl)" at bounding box center [835, 436] width 1255 height 745
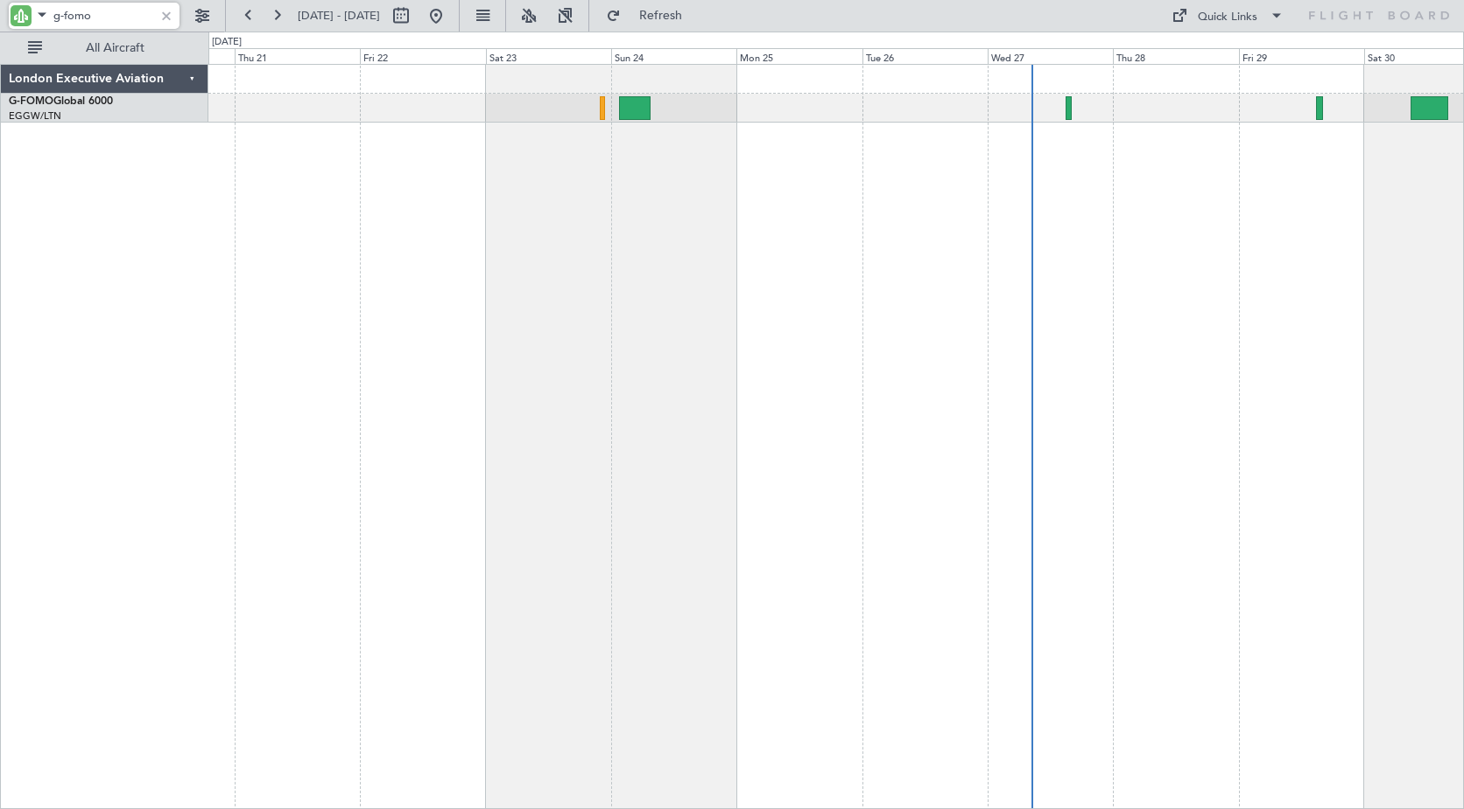
click at [418, 150] on div at bounding box center [835, 436] width 1255 height 745
click at [86, 15] on input "g-fomo" at bounding box center [103, 16] width 101 height 26
drag, startPoint x: 64, startPoint y: 12, endPoint x: 115, endPoint y: 18, distance: 51.1
click at [115, 18] on input "g-fomo" at bounding box center [103, 16] width 101 height 26
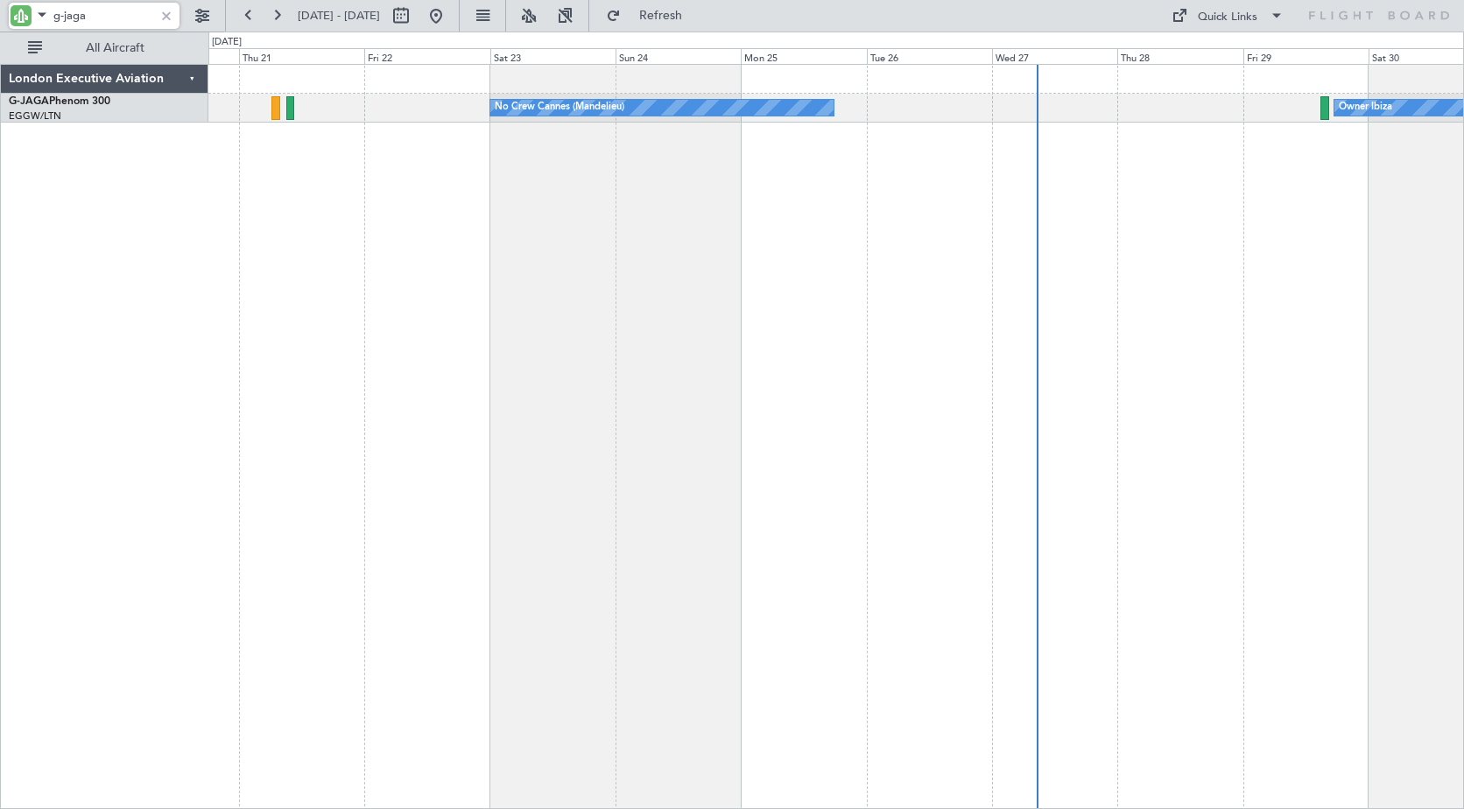
drag, startPoint x: 64, startPoint y: 19, endPoint x: 151, endPoint y: 28, distance: 88.0
click at [151, 28] on input "g-jaga" at bounding box center [103, 16] width 101 height 26
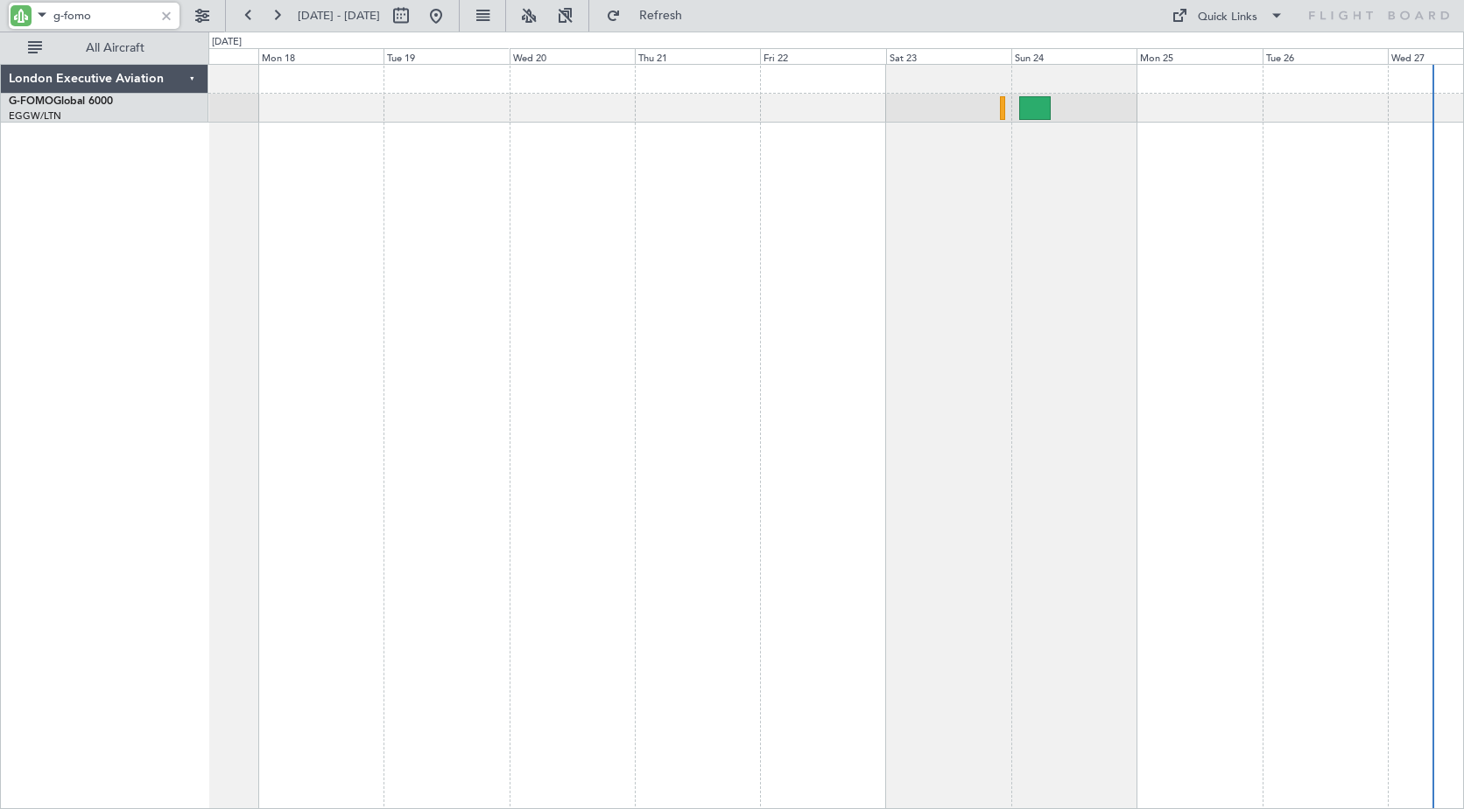
click at [907, 177] on div "Planned Maint Windsor Locks ([PERSON_NAME] Intl)" at bounding box center [835, 436] width 1255 height 745
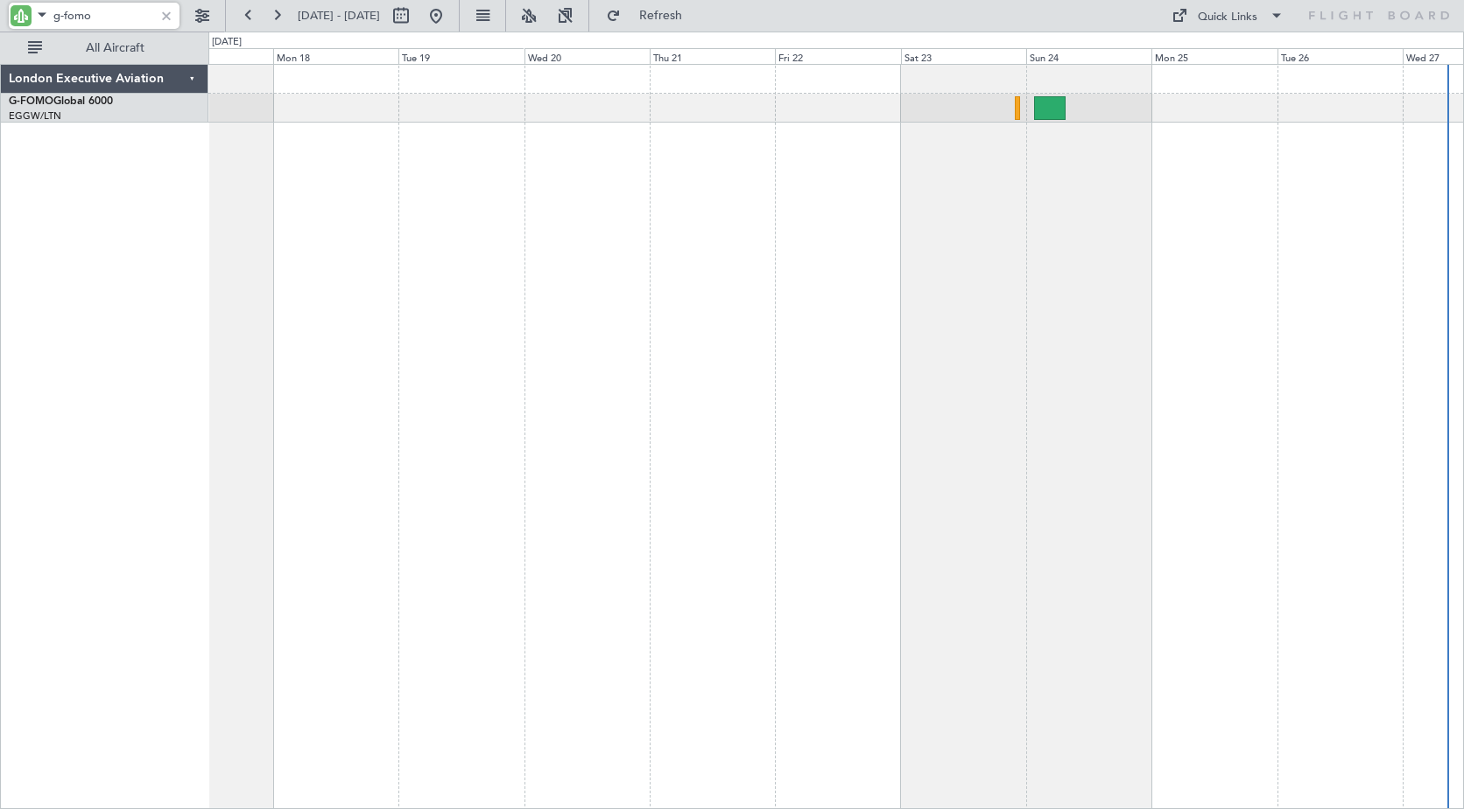
drag, startPoint x: 67, startPoint y: 12, endPoint x: 136, endPoint y: 18, distance: 69.4
click at [136, 18] on input "g-fomo" at bounding box center [103, 16] width 101 height 26
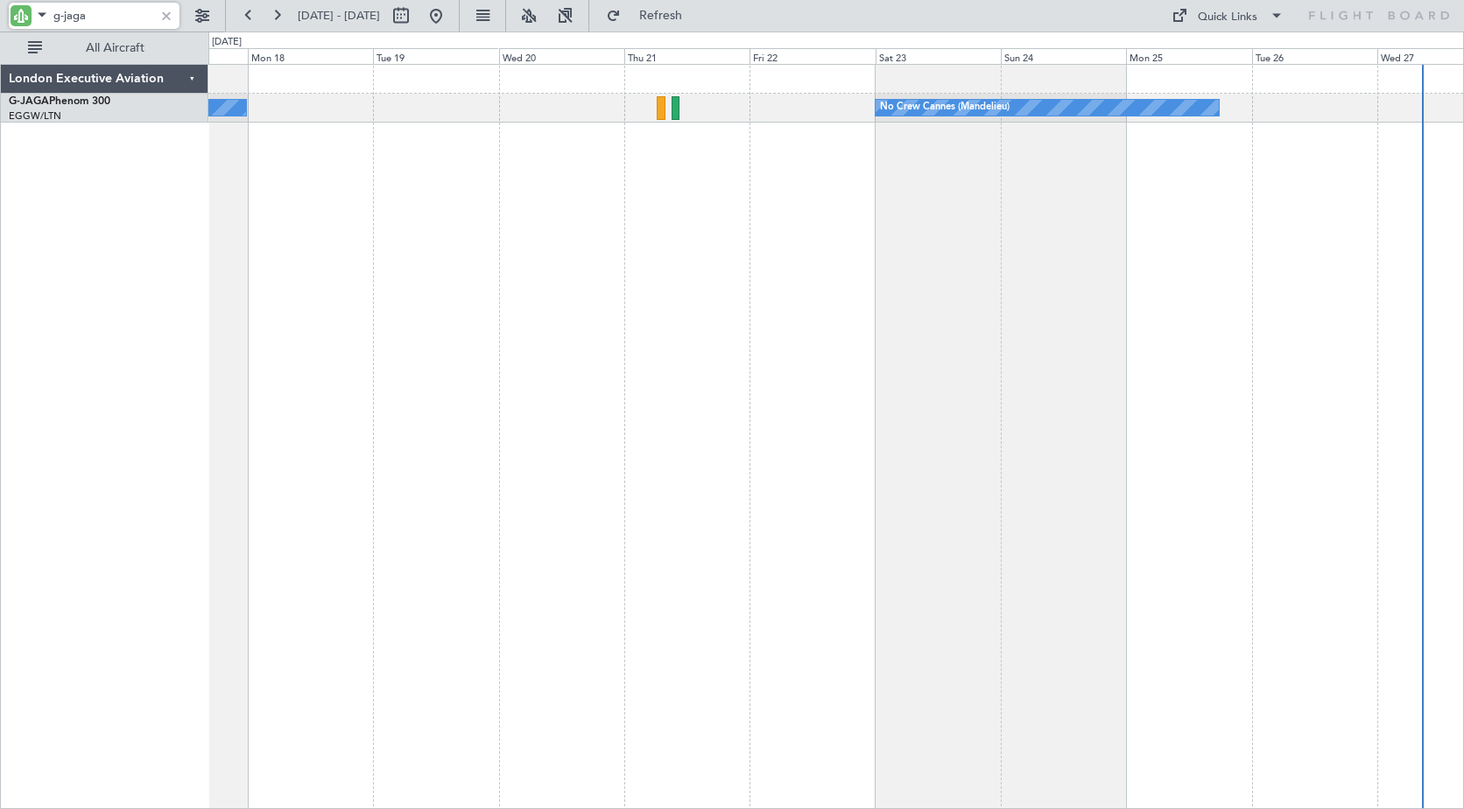
click at [673, 218] on div "Owner No Crew Cannes ([GEOGRAPHIC_DATA]) Owner Ibiza" at bounding box center [835, 436] width 1255 height 745
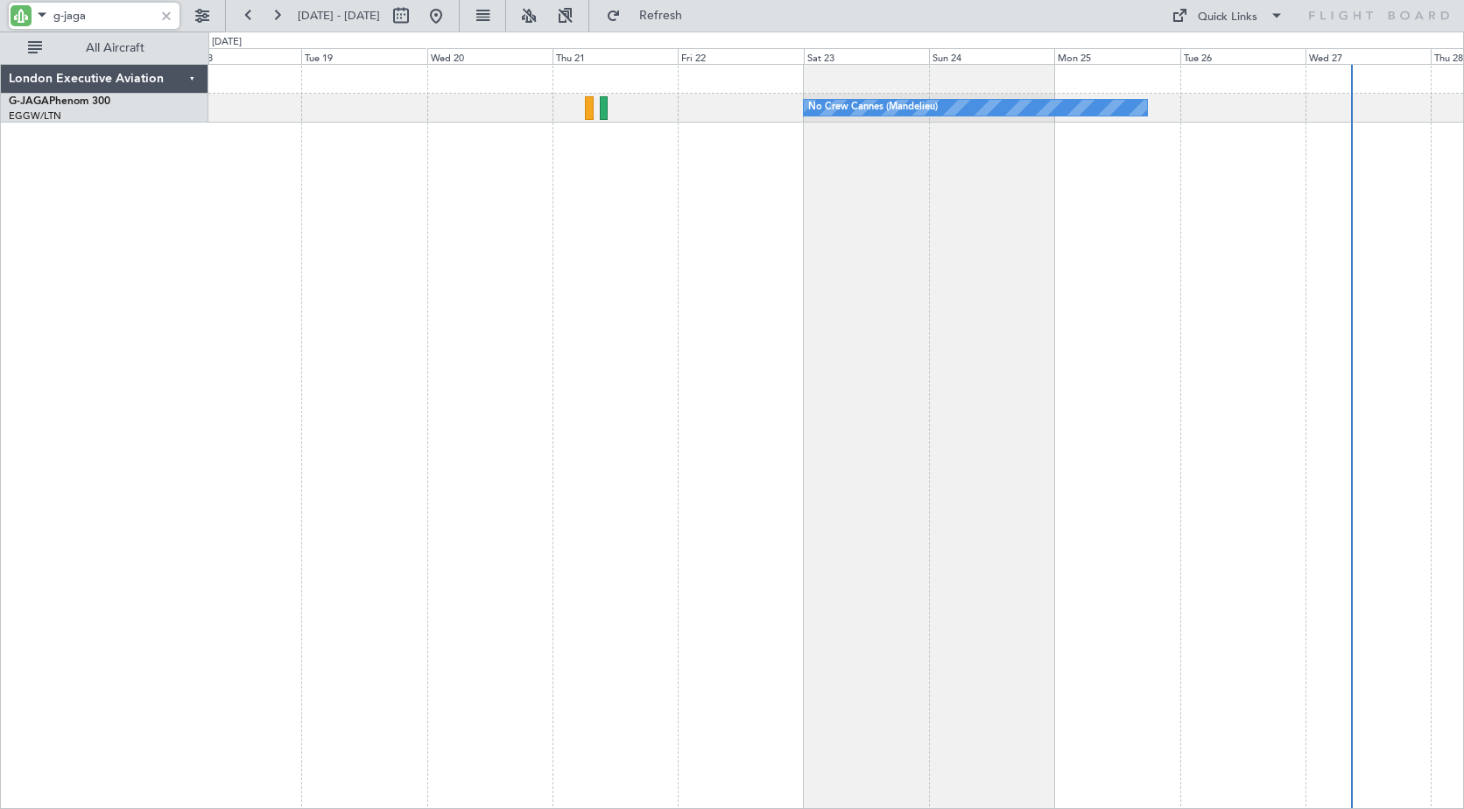
drag, startPoint x: 64, startPoint y: 15, endPoint x: 116, endPoint y: 25, distance: 53.6
click at [116, 25] on input "g-jaga" at bounding box center [103, 16] width 101 height 26
drag, startPoint x: 66, startPoint y: 14, endPoint x: 111, endPoint y: 14, distance: 45.5
click at [111, 14] on input "g-fom" at bounding box center [103, 16] width 101 height 26
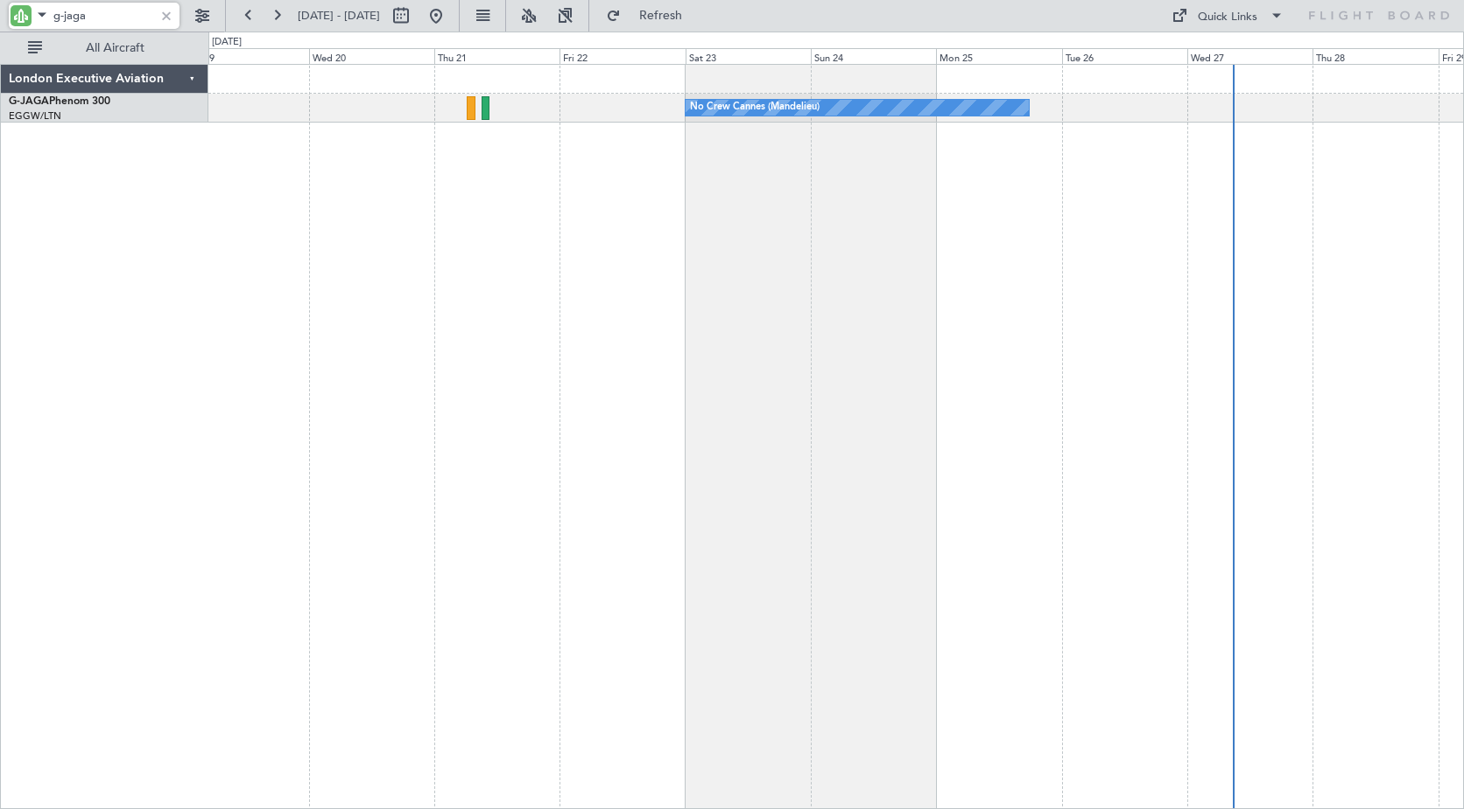
click at [665, 216] on div "No Crew Cannes (Mandelieu) Owner Ibiza Owner" at bounding box center [835, 436] width 1255 height 745
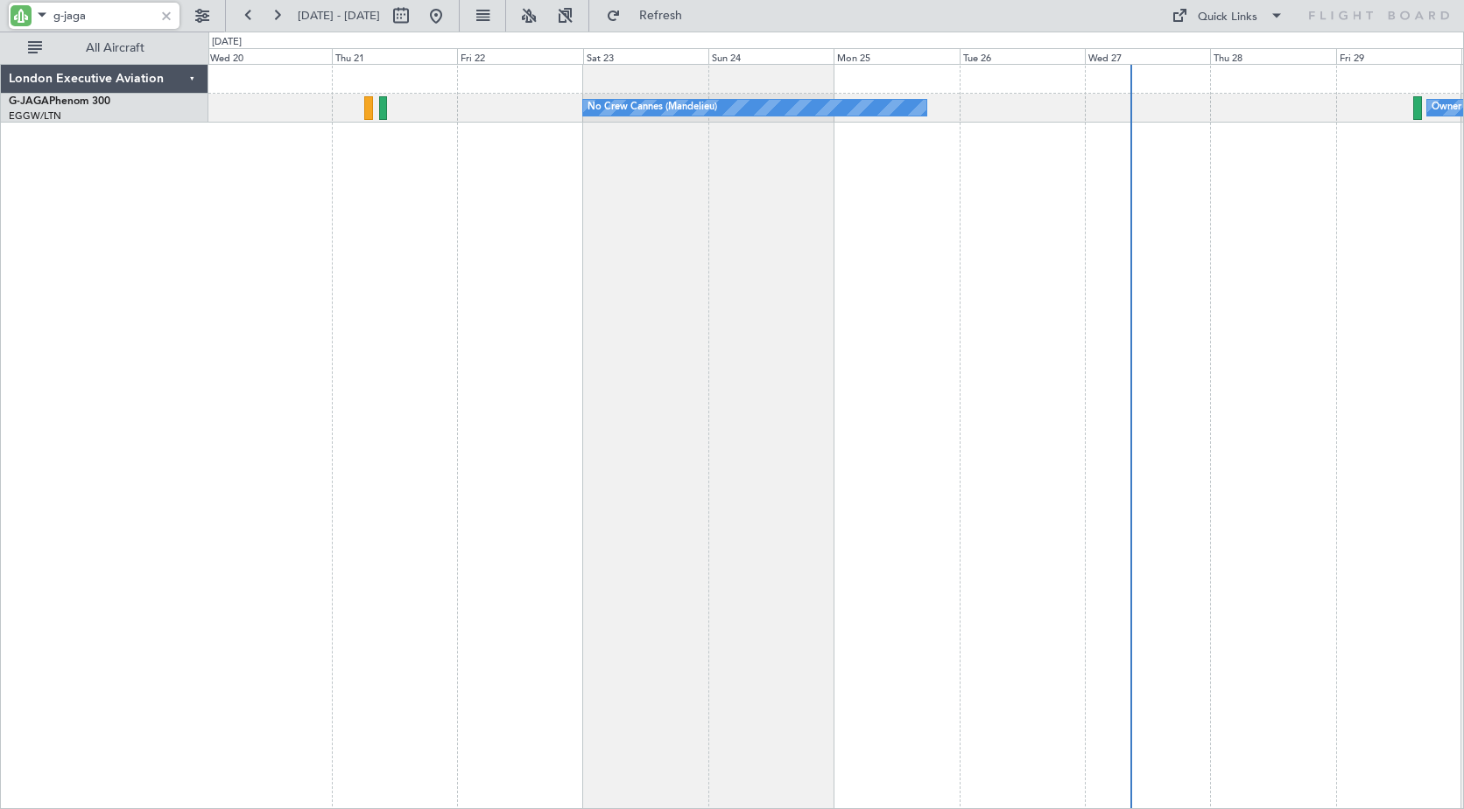
click at [631, 200] on div "No Crew Cannes (Mandelieu) Owner Ibiza Owner" at bounding box center [835, 436] width 1255 height 745
drag, startPoint x: 65, startPoint y: 14, endPoint x: 121, endPoint y: 21, distance: 56.5
click at [121, 21] on input "g-jaga" at bounding box center [103, 16] width 101 height 26
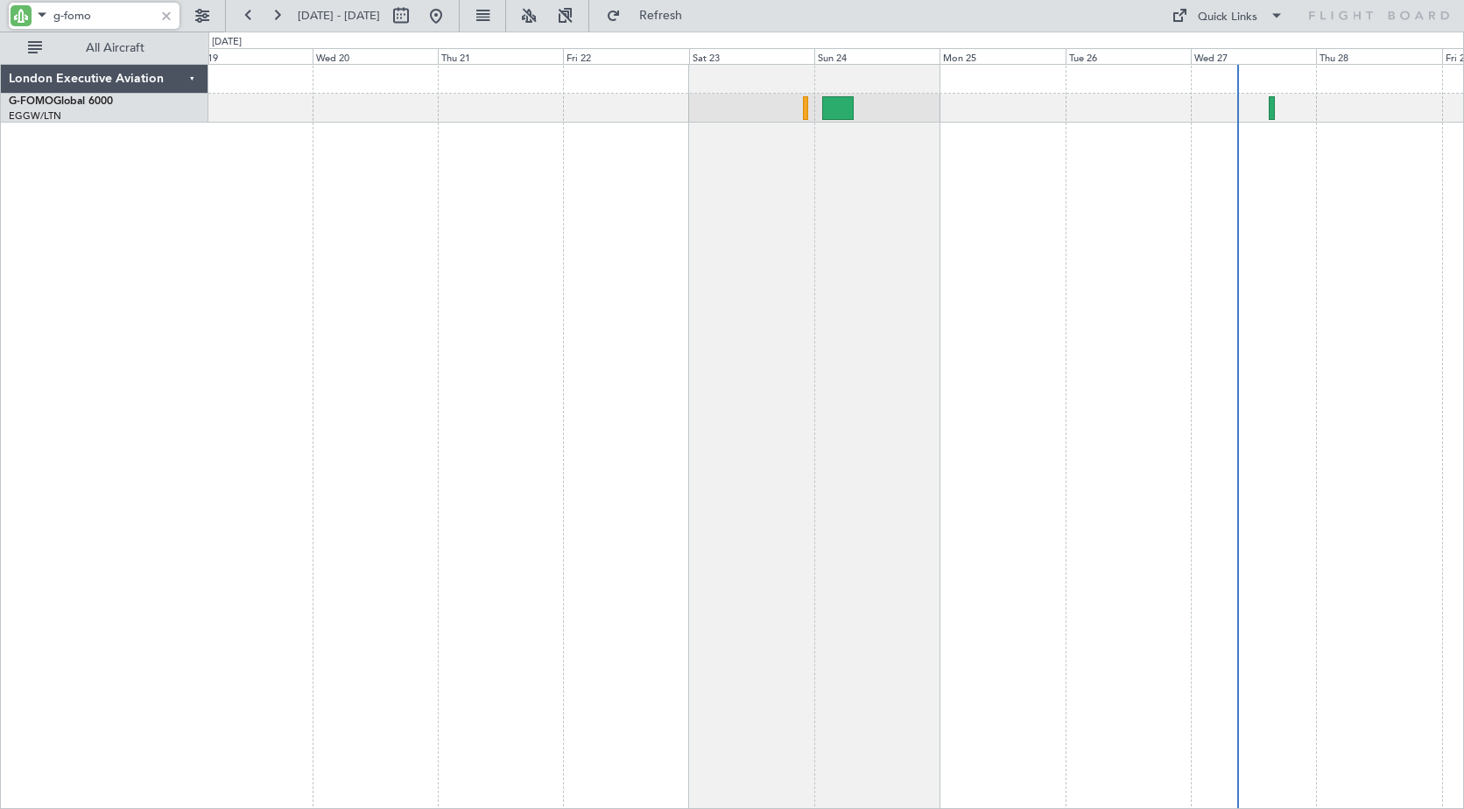
click at [544, 167] on div "Planned Maint Windsor Locks ([PERSON_NAME] Intl)" at bounding box center [835, 436] width 1255 height 745
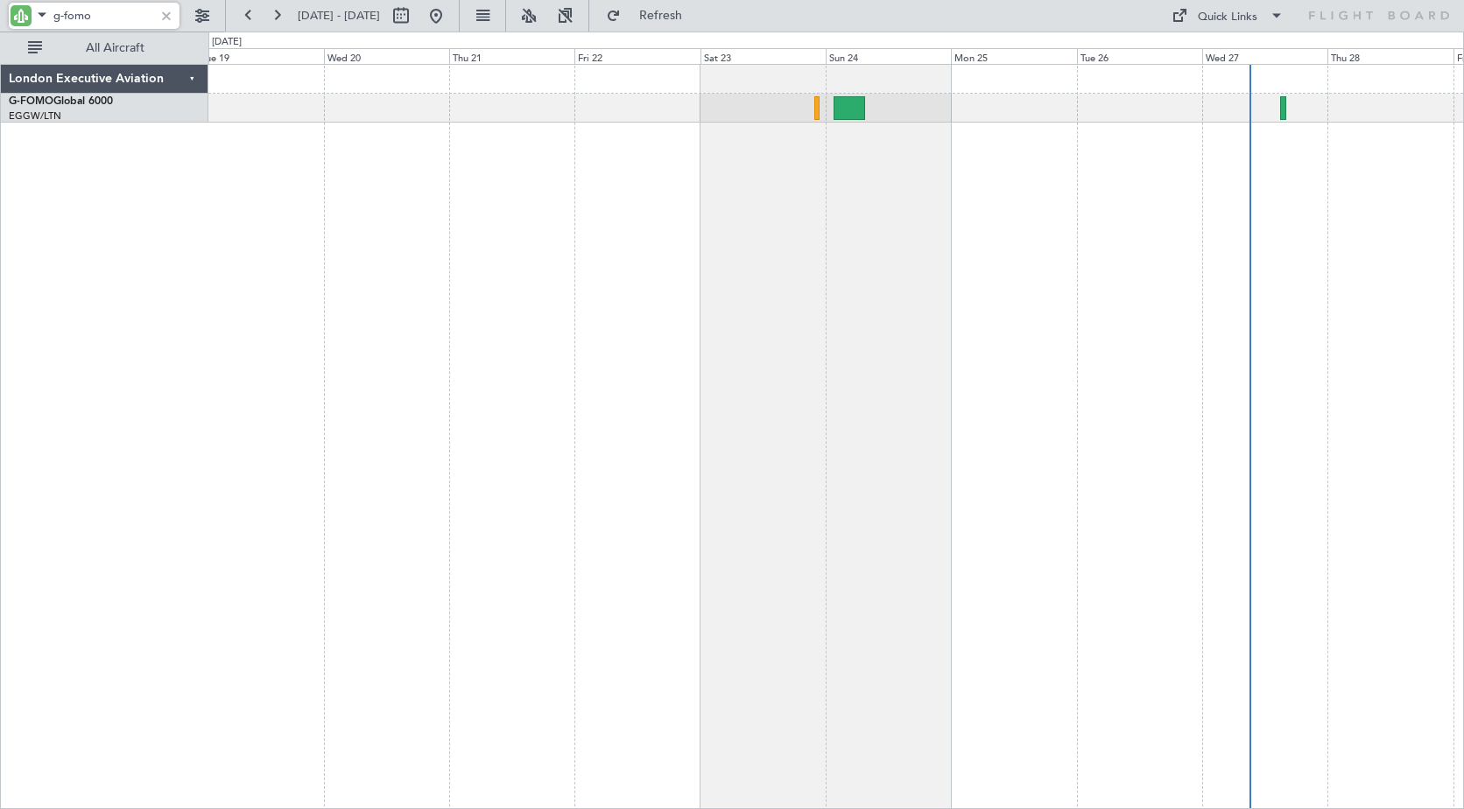
drag, startPoint x: 65, startPoint y: 17, endPoint x: 144, endPoint y: 17, distance: 79.7
click at [144, 17] on input "g-fomo" at bounding box center [103, 16] width 101 height 26
type input "g"
click at [65, 106] on link "T7-LZZI Praetor 600" at bounding box center [56, 101] width 95 height 11
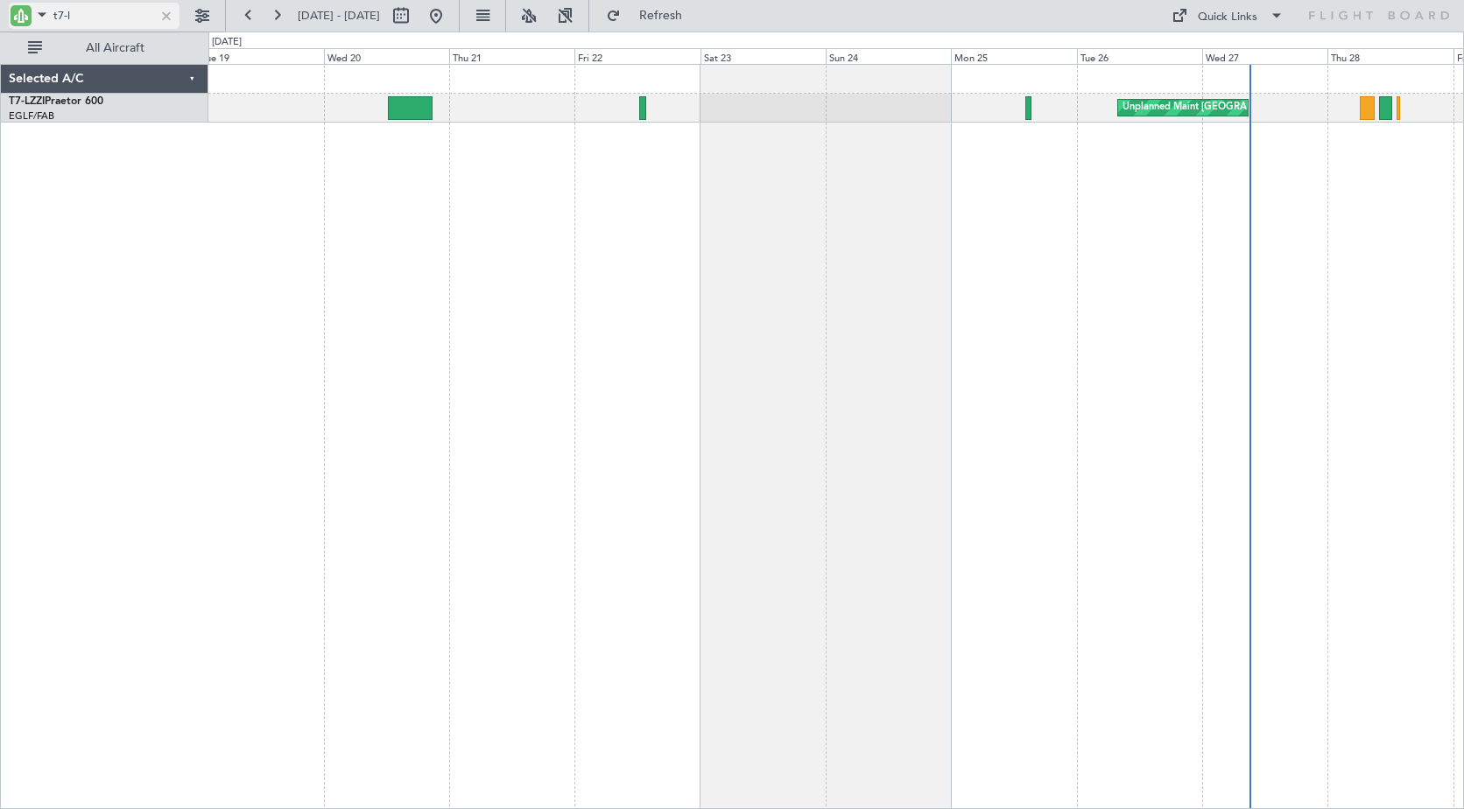
click at [84, 16] on input "t7-l" at bounding box center [103, 16] width 101 height 26
drag, startPoint x: 87, startPoint y: 11, endPoint x: -38, endPoint y: -9, distance: 125.9
click at [0, 0] on html "t7-l [DATE] - [DATE] Refresh Quick Links All Aircraft Unplanned Maint [GEOGRAPH…" at bounding box center [732, 404] width 1464 height 809
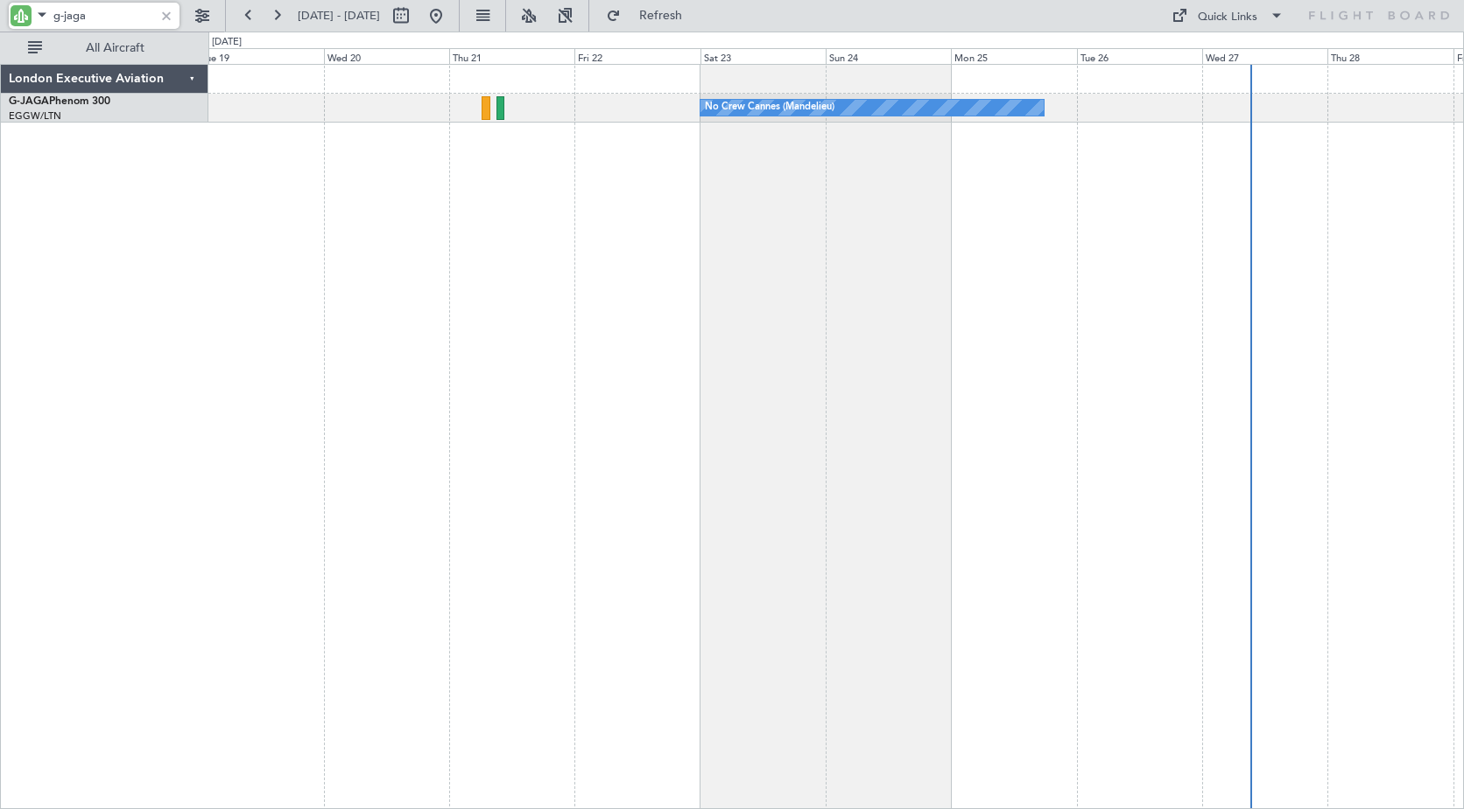
drag, startPoint x: 94, startPoint y: 16, endPoint x: 0, endPoint y: 3, distance: 94.6
click at [0, 16] on html "g-jaga [DATE] - [DATE] Refresh Quick Links All Aircraft No Crew Cannes ([GEOGRA…" at bounding box center [732, 404] width 1464 height 809
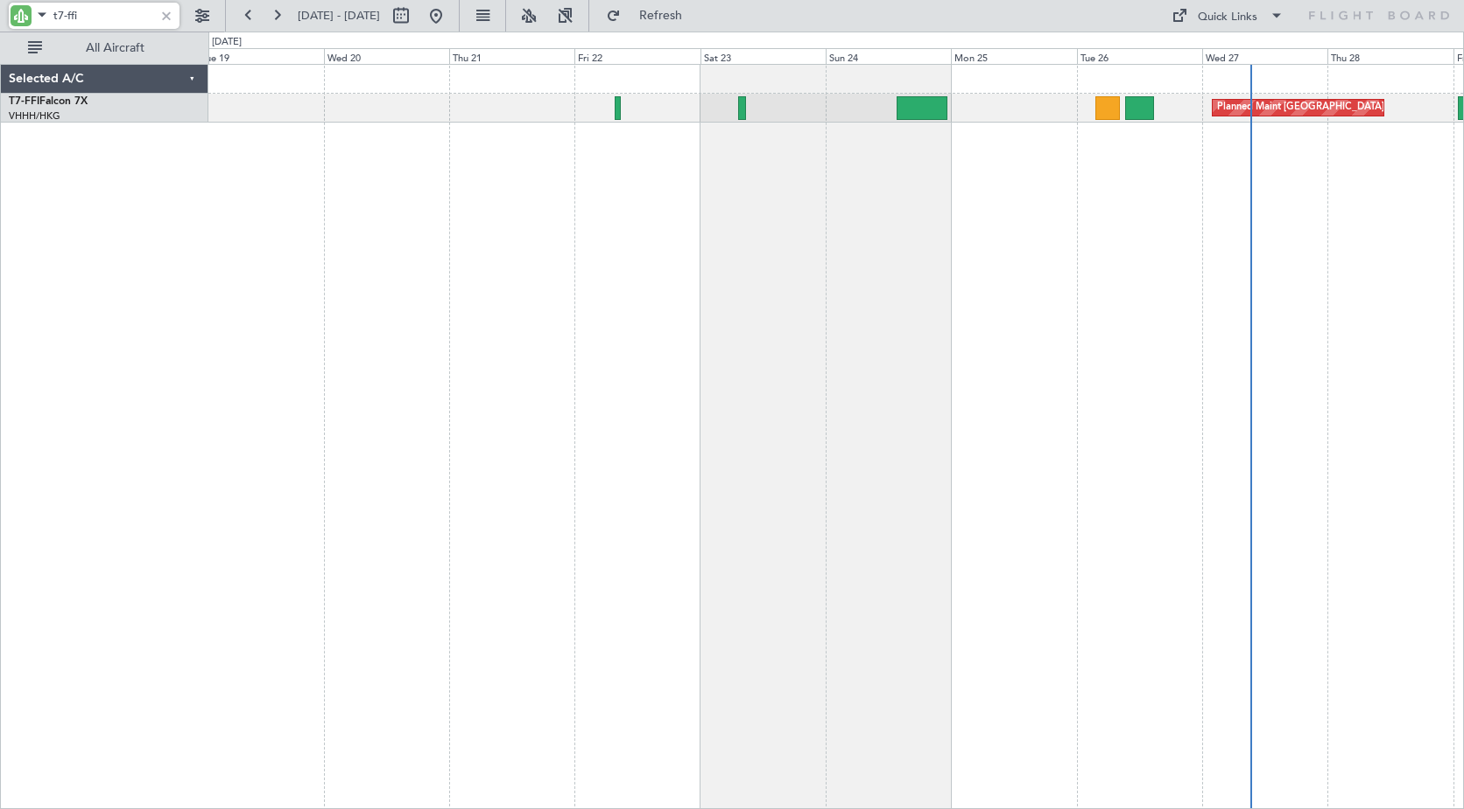
drag, startPoint x: 81, startPoint y: 16, endPoint x: 6, endPoint y: 6, distance: 75.9
click at [6, 6] on div "t7-ffi" at bounding box center [112, 16] width 225 height 32
click at [77, 15] on input "t7-ffi" at bounding box center [103, 16] width 101 height 26
drag, startPoint x: 71, startPoint y: 13, endPoint x: 101, endPoint y: 16, distance: 29.9
click at [101, 16] on input "t7-ffi" at bounding box center [103, 16] width 101 height 26
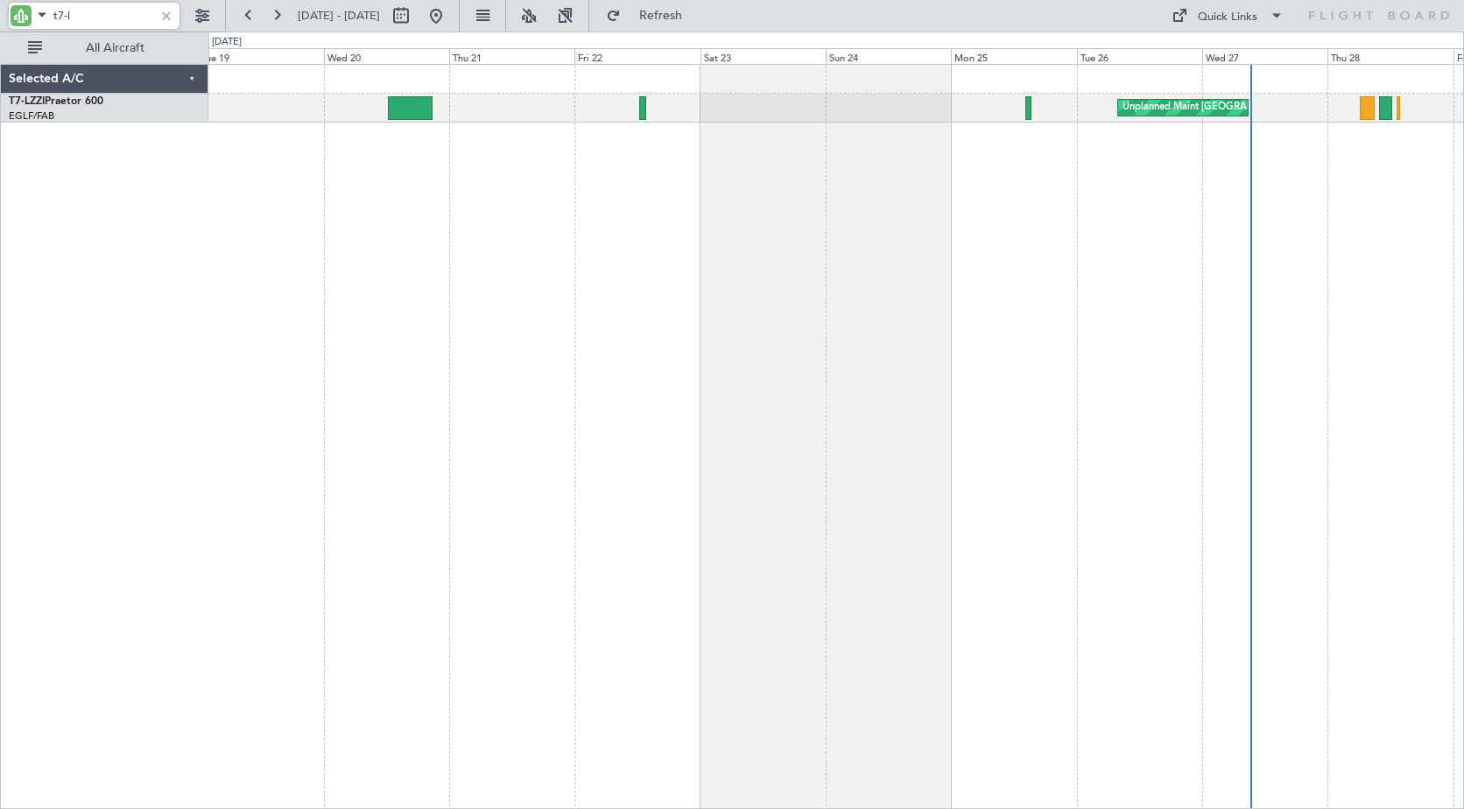
drag, startPoint x: 53, startPoint y: 11, endPoint x: -6, endPoint y: 11, distance: 59.5
click at [0, 11] on html "t7-l [DATE] - [DATE] Refresh Quick Links All Aircraft Unplanned Maint [GEOGRAPH…" at bounding box center [732, 404] width 1464 height 809
click at [94, 10] on input "t7-l" at bounding box center [103, 16] width 101 height 26
drag, startPoint x: 105, startPoint y: 15, endPoint x: 0, endPoint y: 11, distance: 105.1
click at [0, 11] on div "t7-l" at bounding box center [112, 16] width 225 height 32
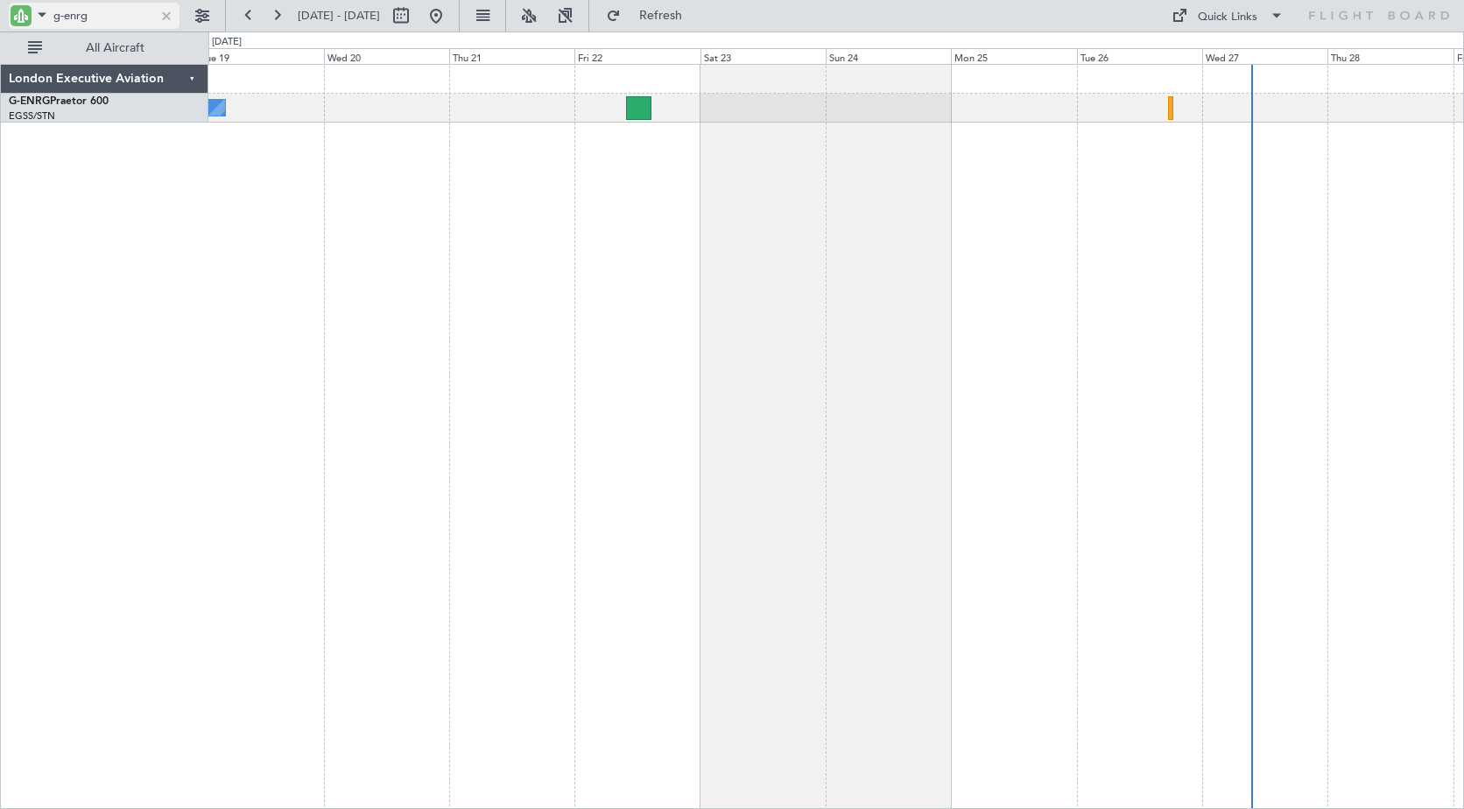
click at [67, 21] on input "g-enrg" at bounding box center [103, 16] width 101 height 26
drag, startPoint x: 66, startPoint y: 17, endPoint x: 171, endPoint y: 18, distance: 105.1
click at [171, 18] on div "g-enrg" at bounding box center [94, 16] width 171 height 26
drag, startPoint x: 53, startPoint y: 15, endPoint x: 1, endPoint y: 11, distance: 52.7
click at [1, 11] on div "g-fomo" at bounding box center [112, 16] width 225 height 32
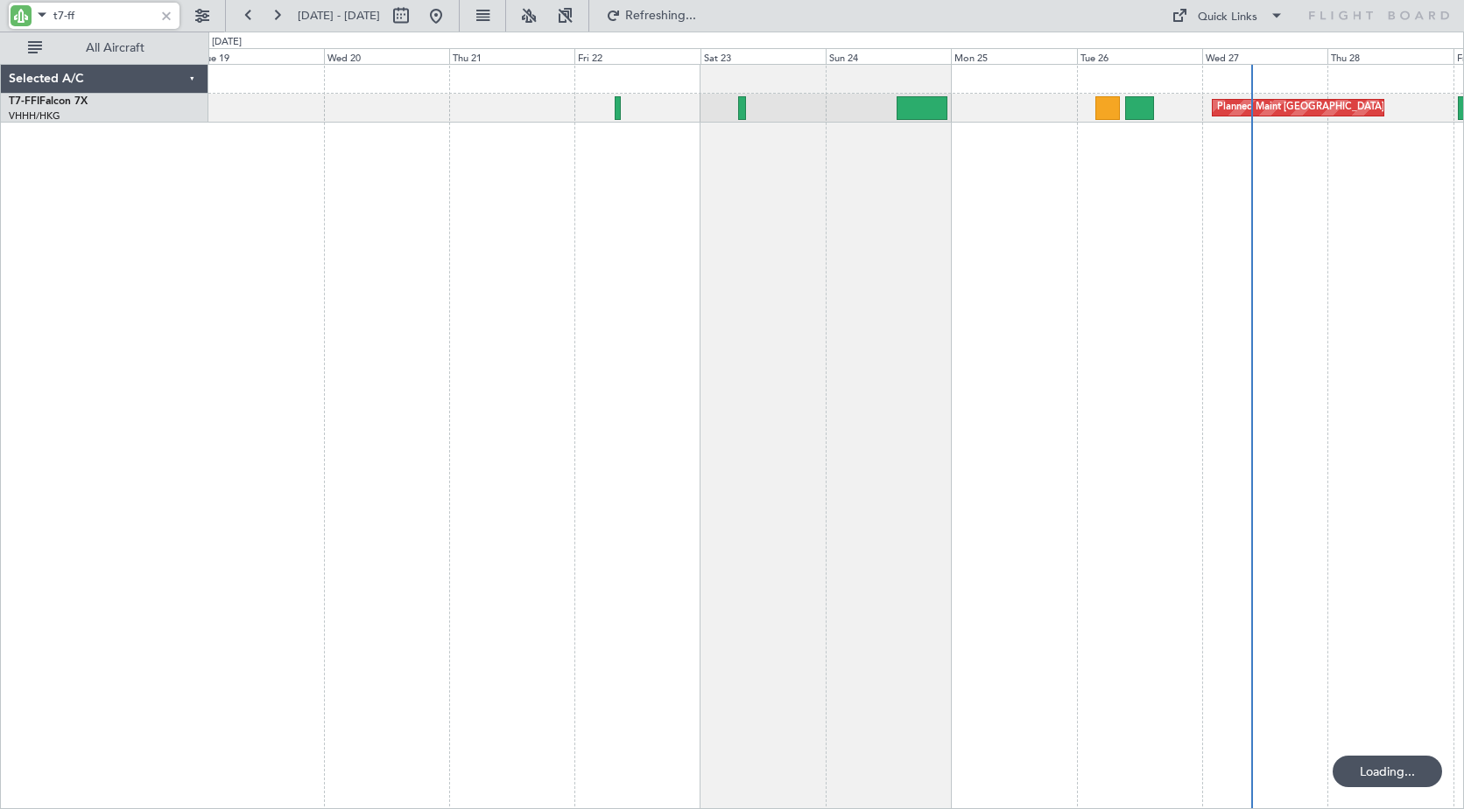
drag, startPoint x: 102, startPoint y: 17, endPoint x: -36, endPoint y: 0, distance: 139.3
click at [0, 0] on html "t7-ff [DATE] - [DATE] Refreshing... Quick Links All Aircraft Planned Maint [GEO…" at bounding box center [732, 404] width 1464 height 809
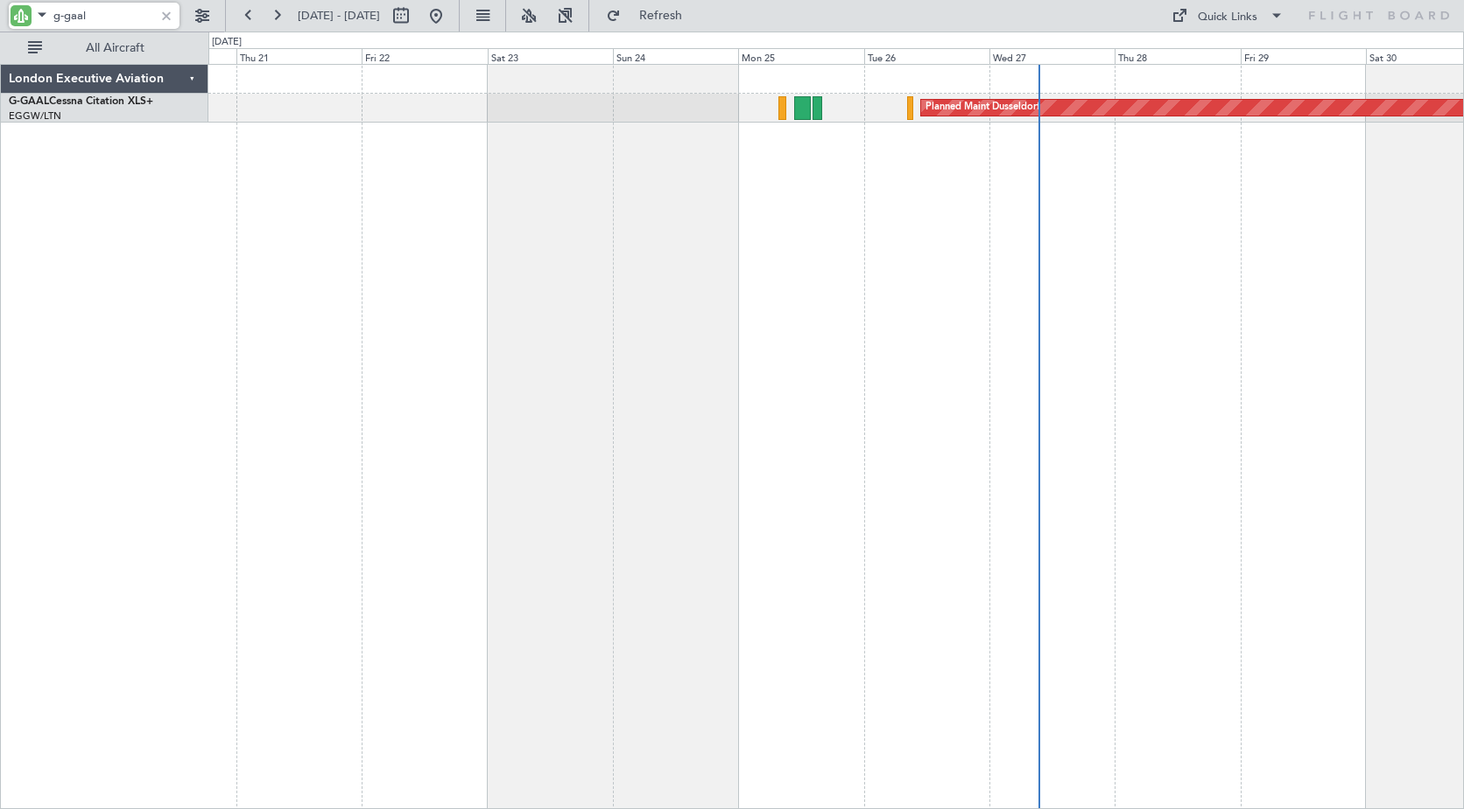
click at [659, 182] on div "Planned Maint Dusseldorf" at bounding box center [835, 436] width 1255 height 745
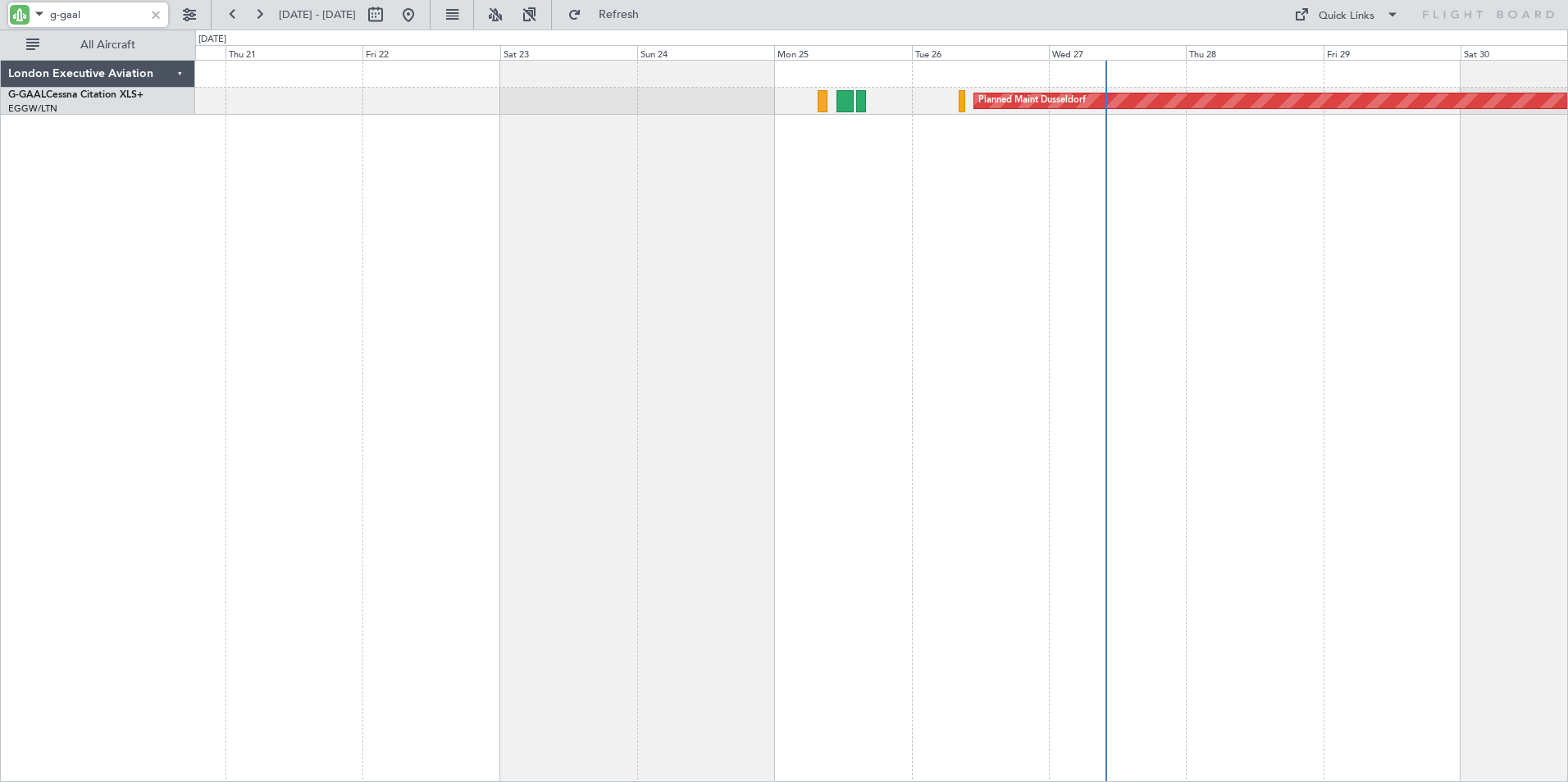
drag, startPoint x: 63, startPoint y: 12, endPoint x: 7, endPoint y: 7, distance: 56.2
click at [7, 7] on div "g-gaal" at bounding box center [105, 15] width 211 height 30
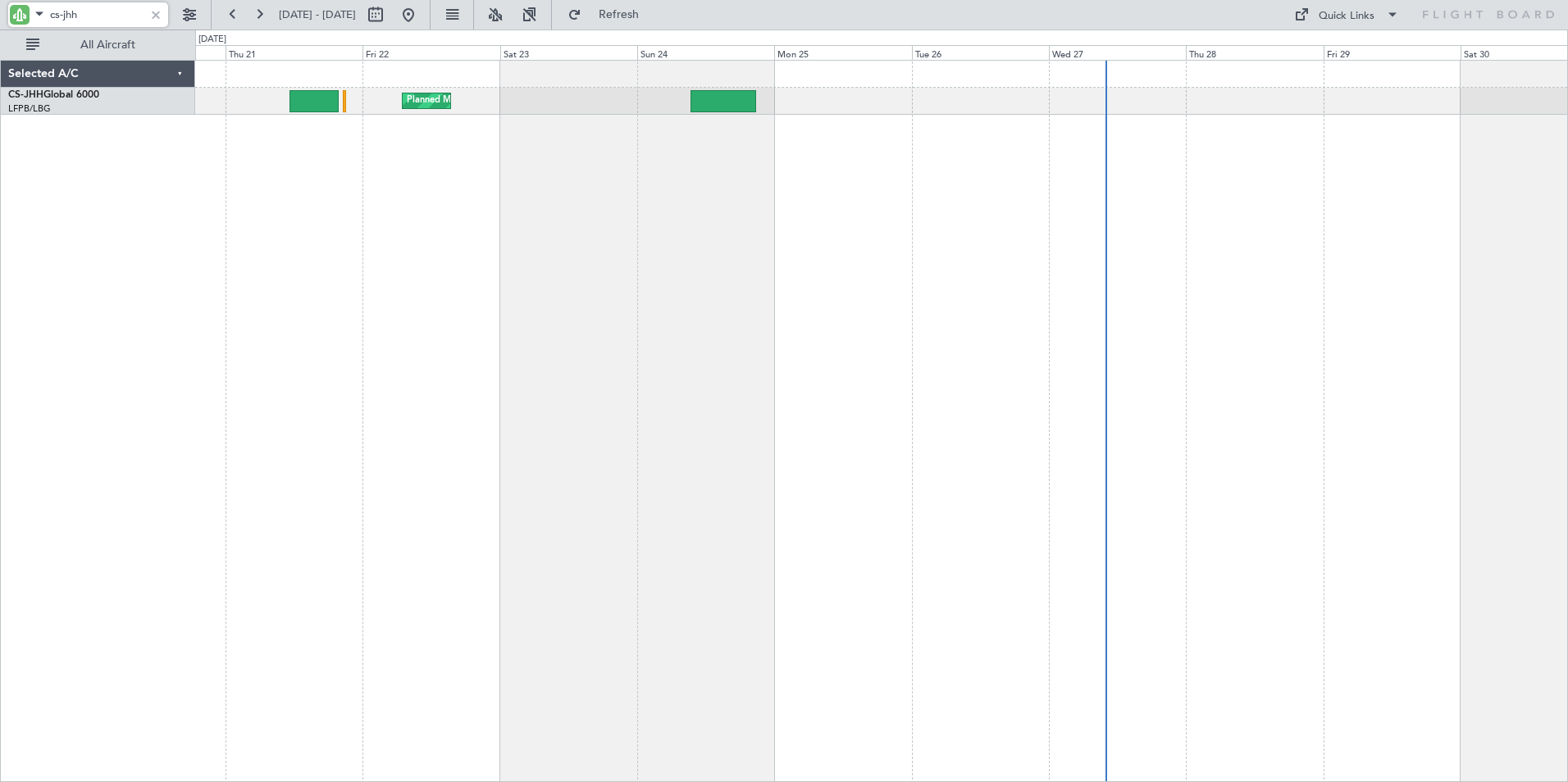
type input "cs-jhh"
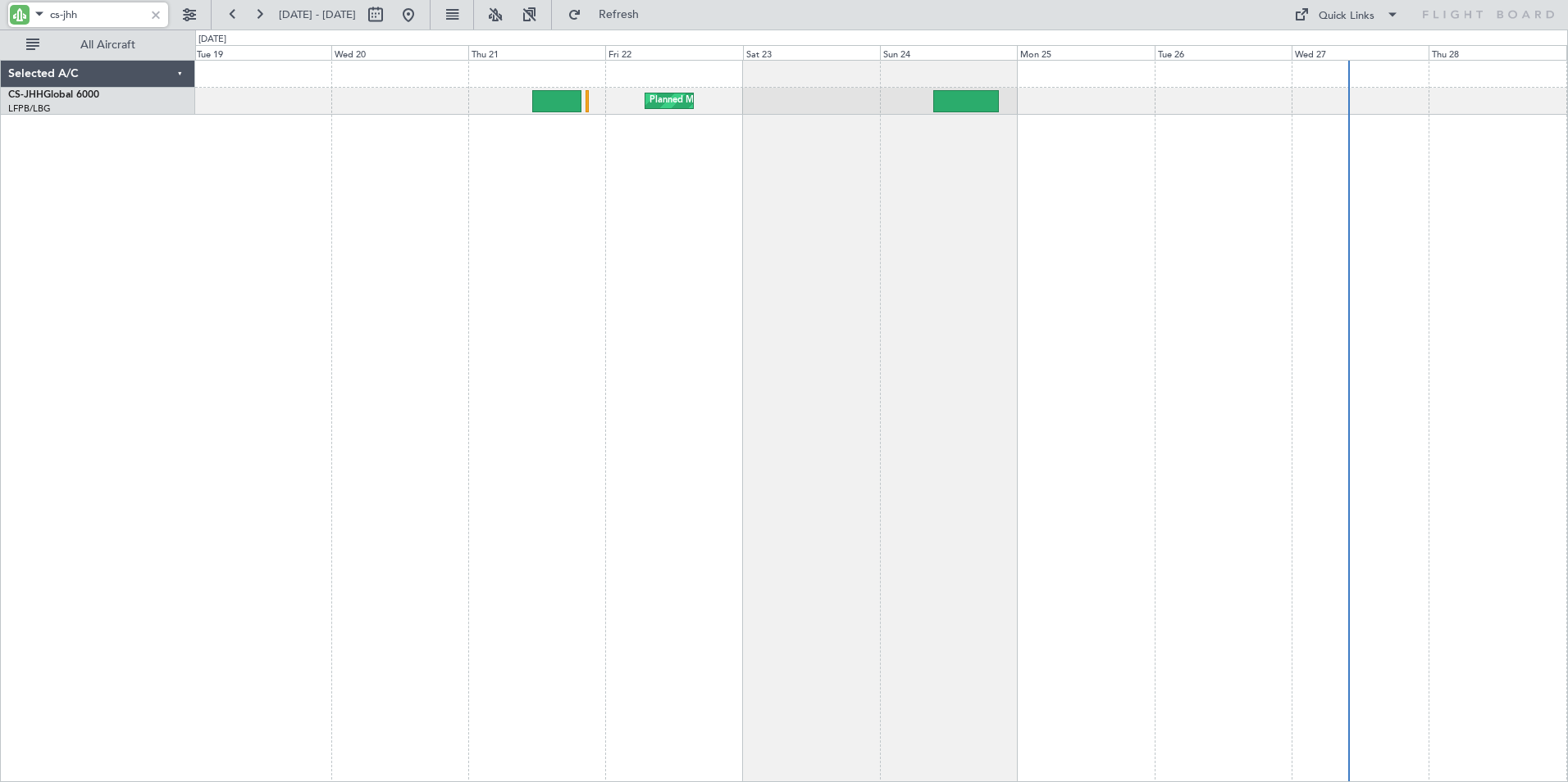
click at [778, 148] on div "Planned Maint [GEOGRAPHIC_DATA] ([GEOGRAPHIC_DATA])" at bounding box center [880, 421] width 1372 height 722
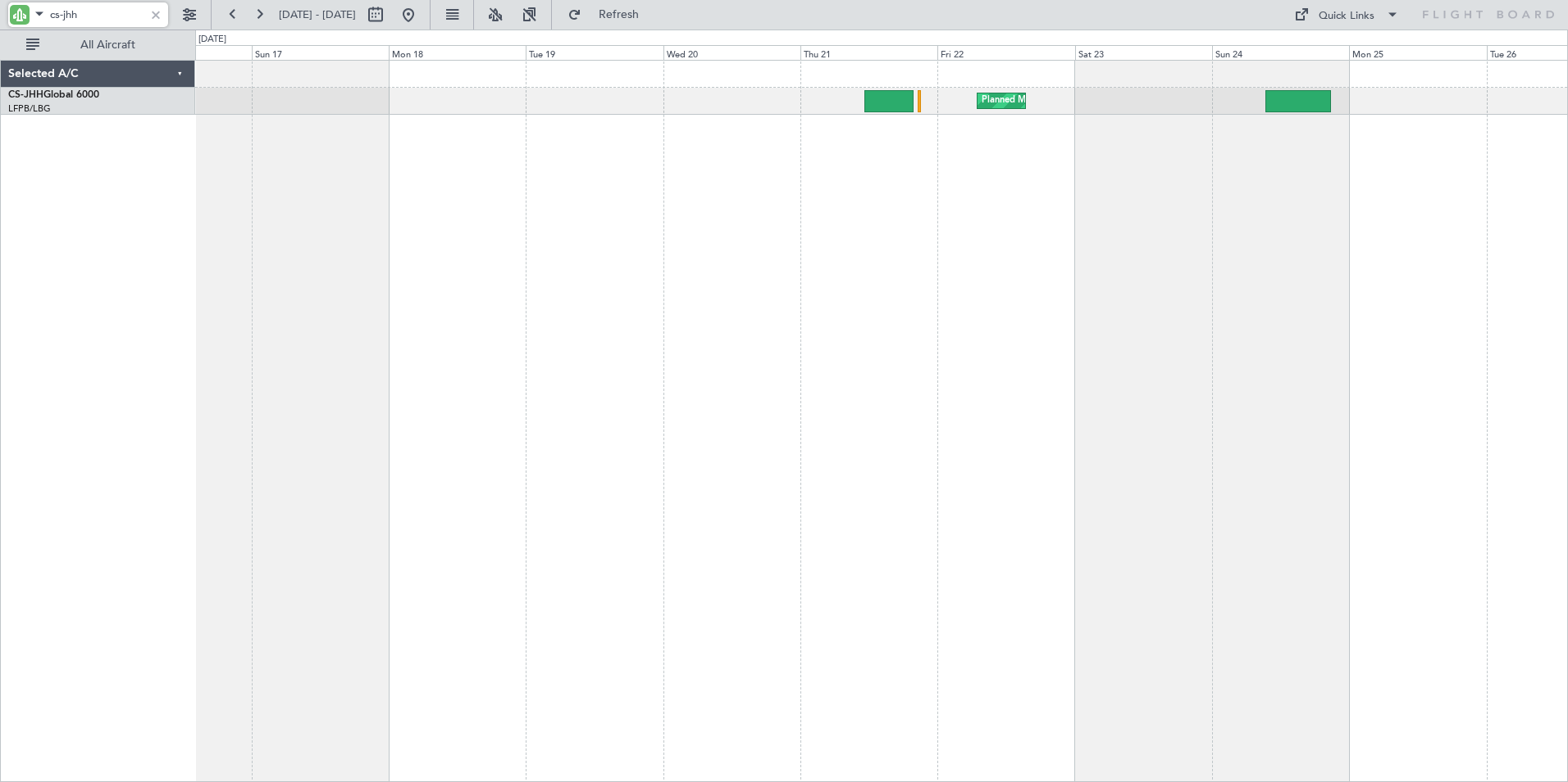
click at [756, 166] on div "Planned Maint [GEOGRAPHIC_DATA] ([GEOGRAPHIC_DATA]) Planned Maint [GEOGRAPHIC_D…" at bounding box center [880, 421] width 1372 height 722
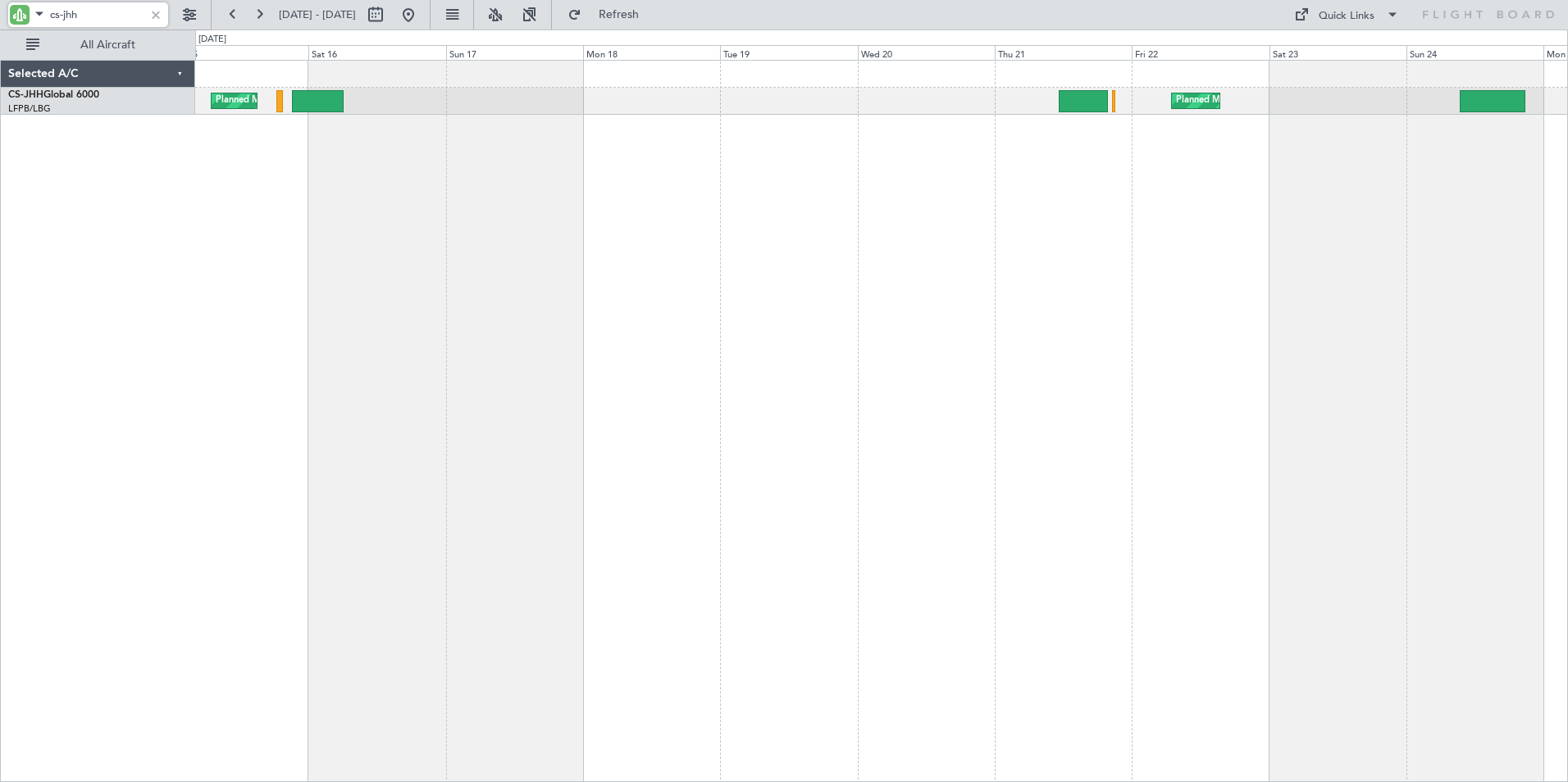
click at [806, 162] on div "Planned Maint [GEOGRAPHIC_DATA] ([GEOGRAPHIC_DATA]) Planned Maint [GEOGRAPHIC_D…" at bounding box center [880, 421] width 1372 height 722
